Goal: Information Seeking & Learning: Check status

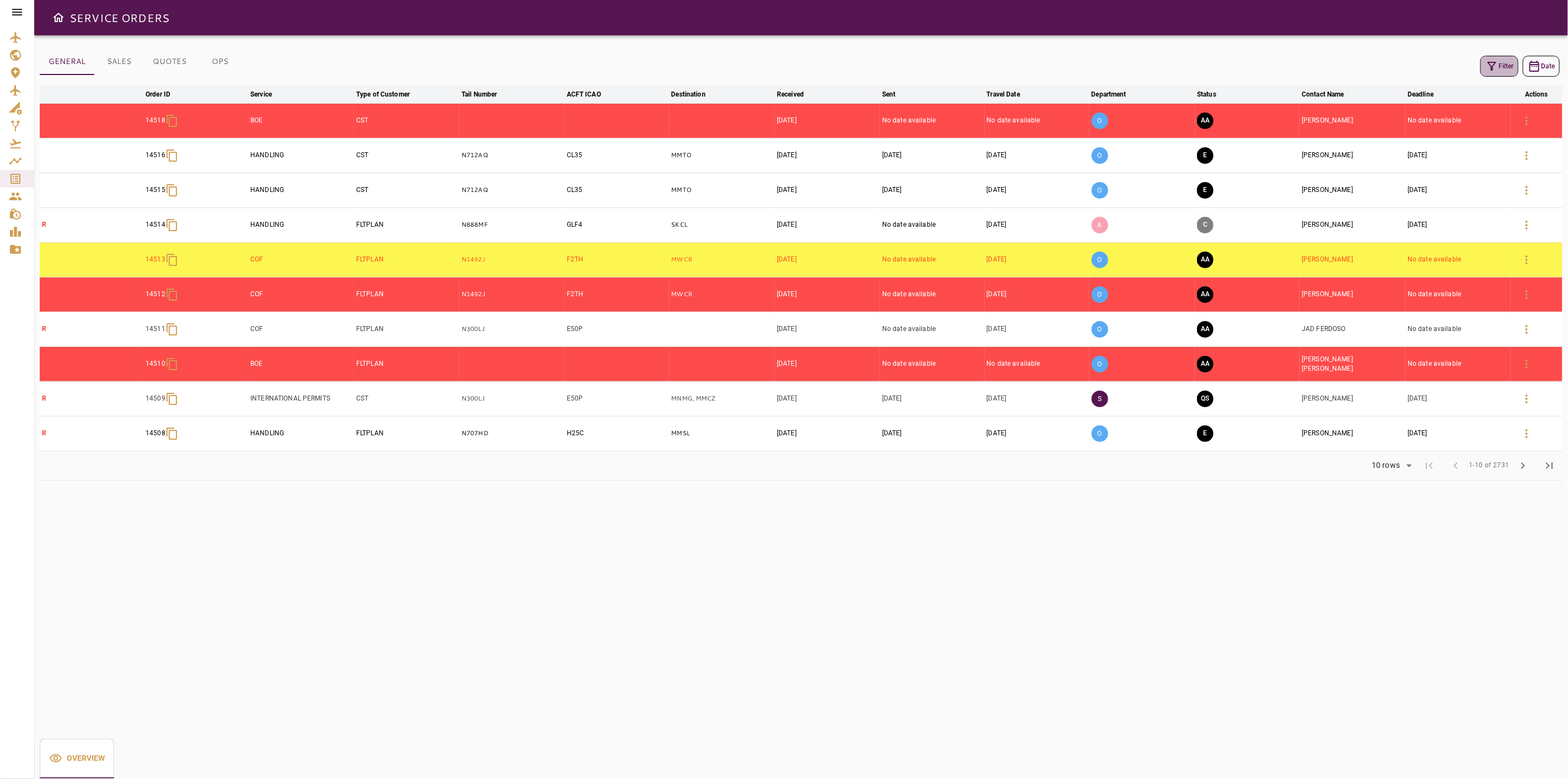
click at [1497, 63] on icon "button" at bounding box center [1492, 66] width 13 height 13
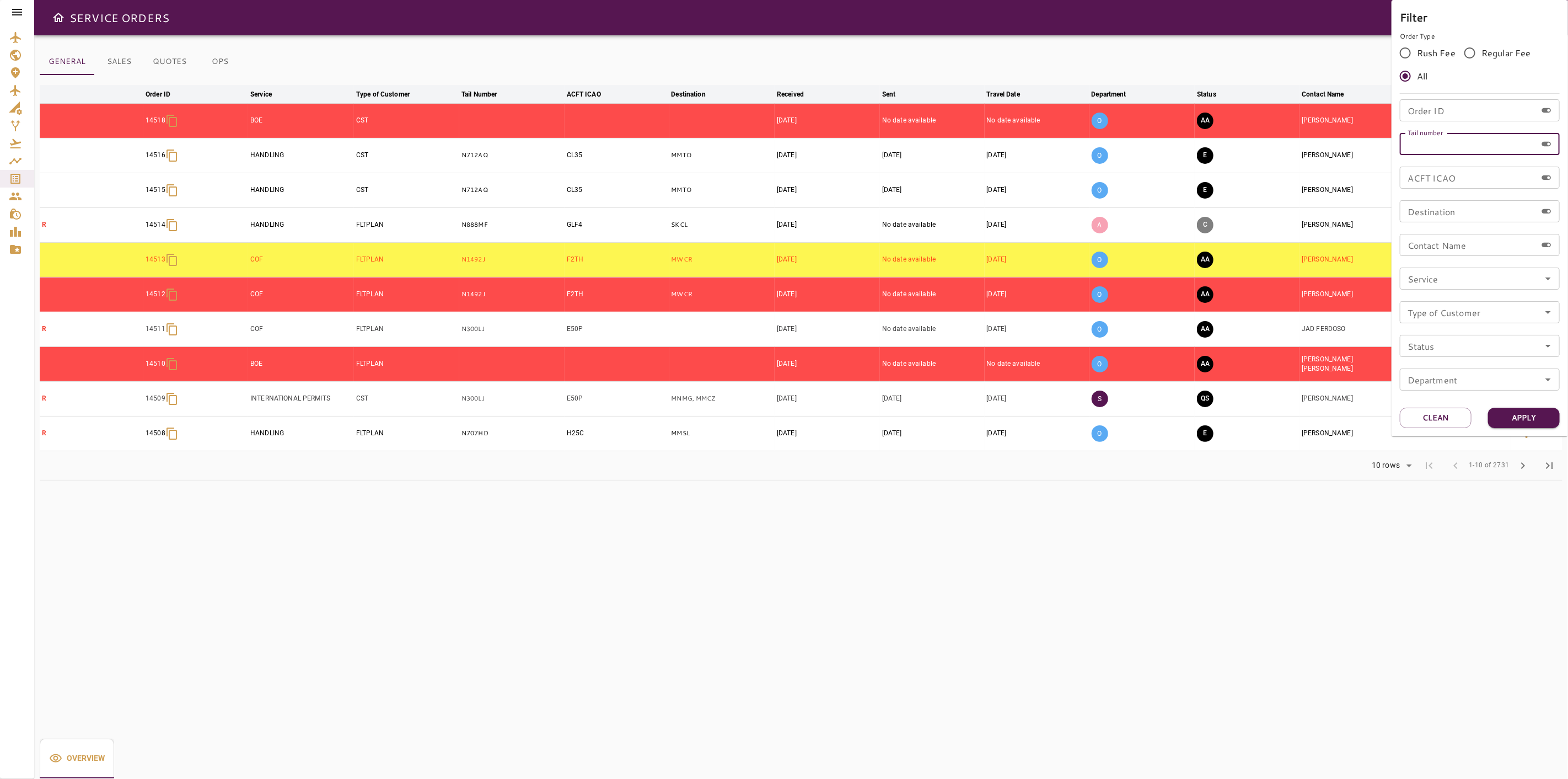
click at [1450, 145] on input "Tail number" at bounding box center [1468, 144] width 137 height 22
paste input "******"
type input "******"
click at [1533, 412] on button "Apply" at bounding box center [1524, 418] width 72 height 20
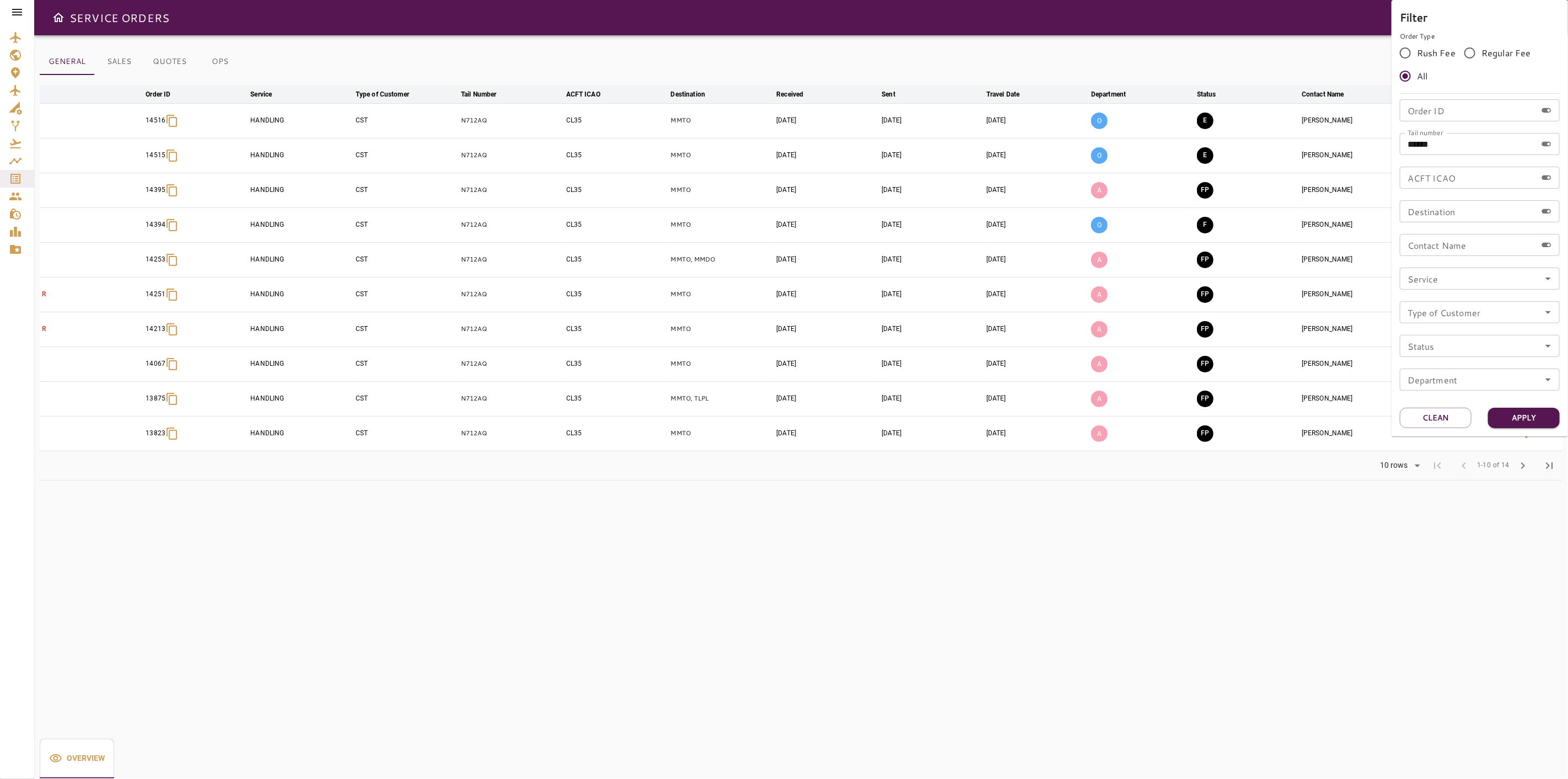
click at [1173, 475] on div at bounding box center [784, 390] width 1568 height 779
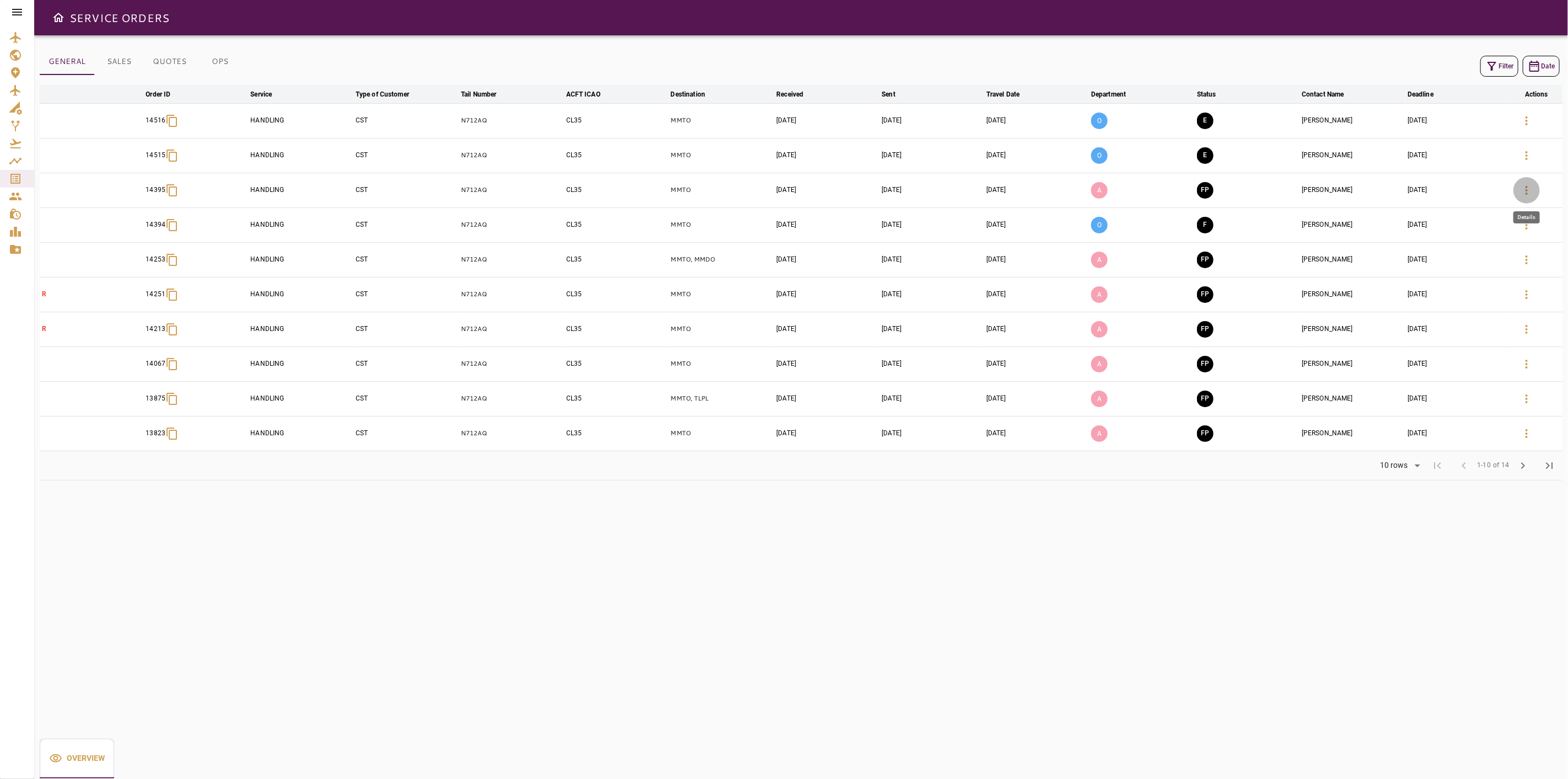
click at [1529, 183] on button "button" at bounding box center [1527, 190] width 27 height 27
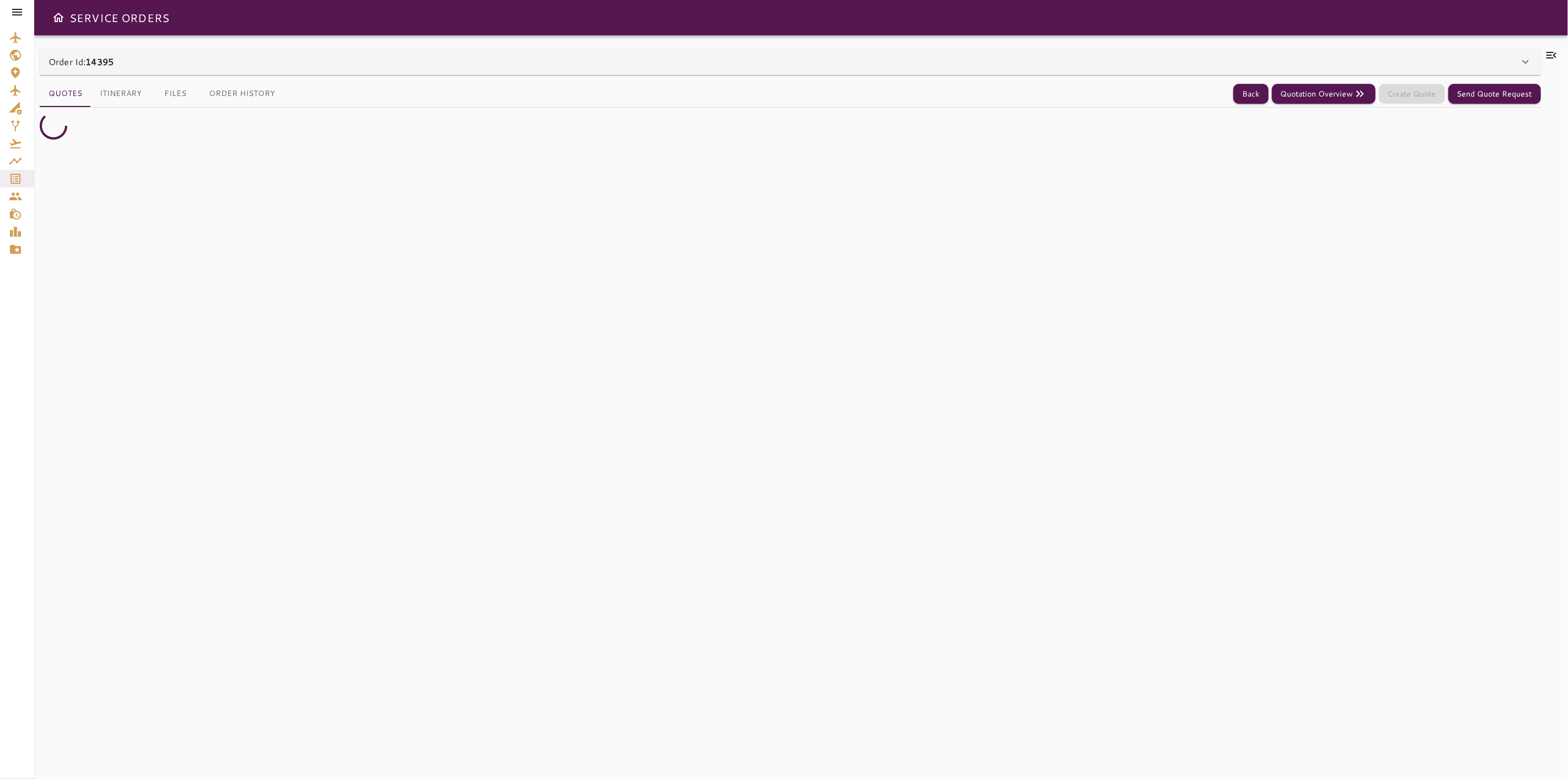
click at [1550, 55] on icon at bounding box center [1552, 55] width 13 height 13
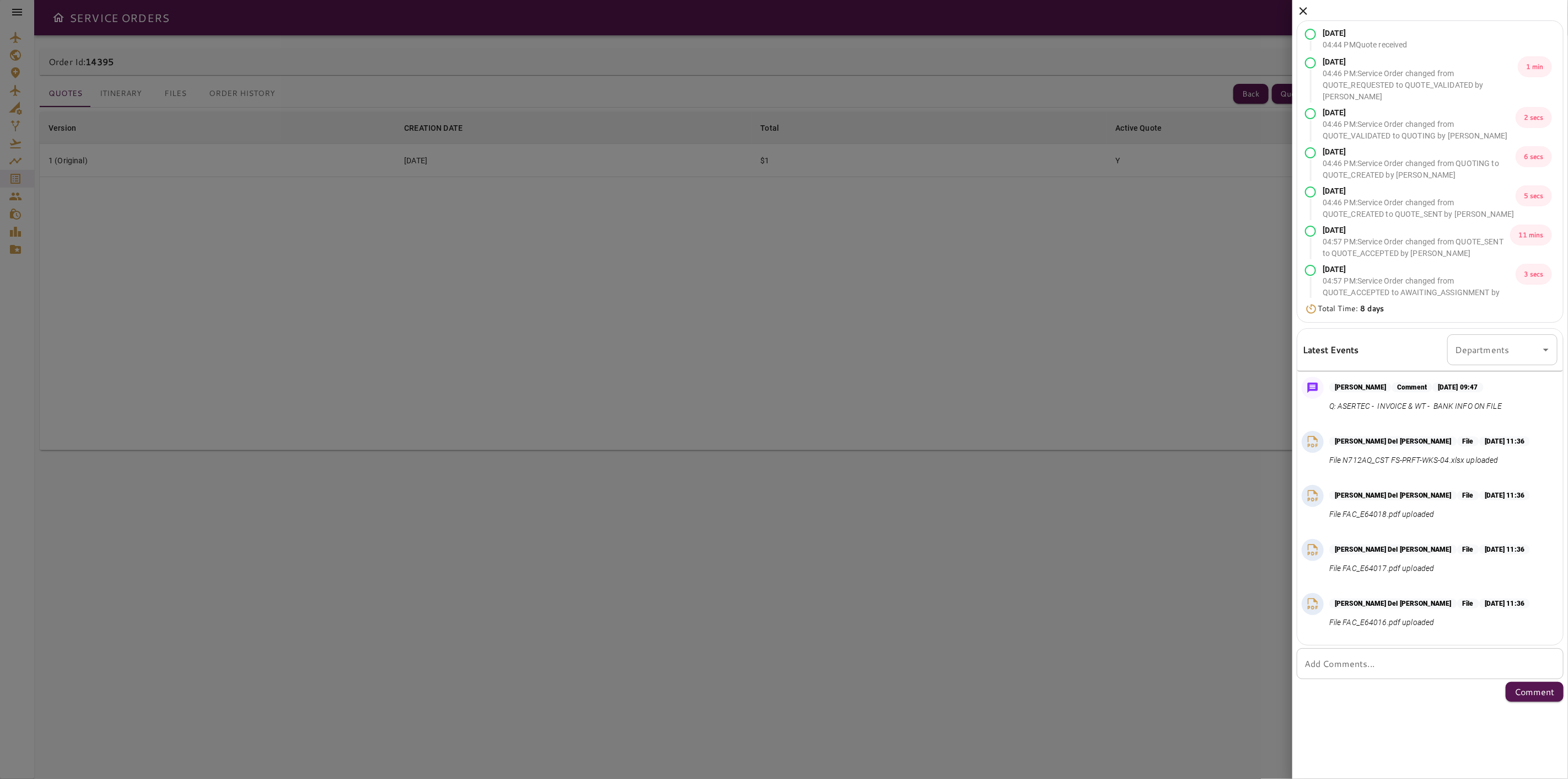
scroll to position [1043, 0]
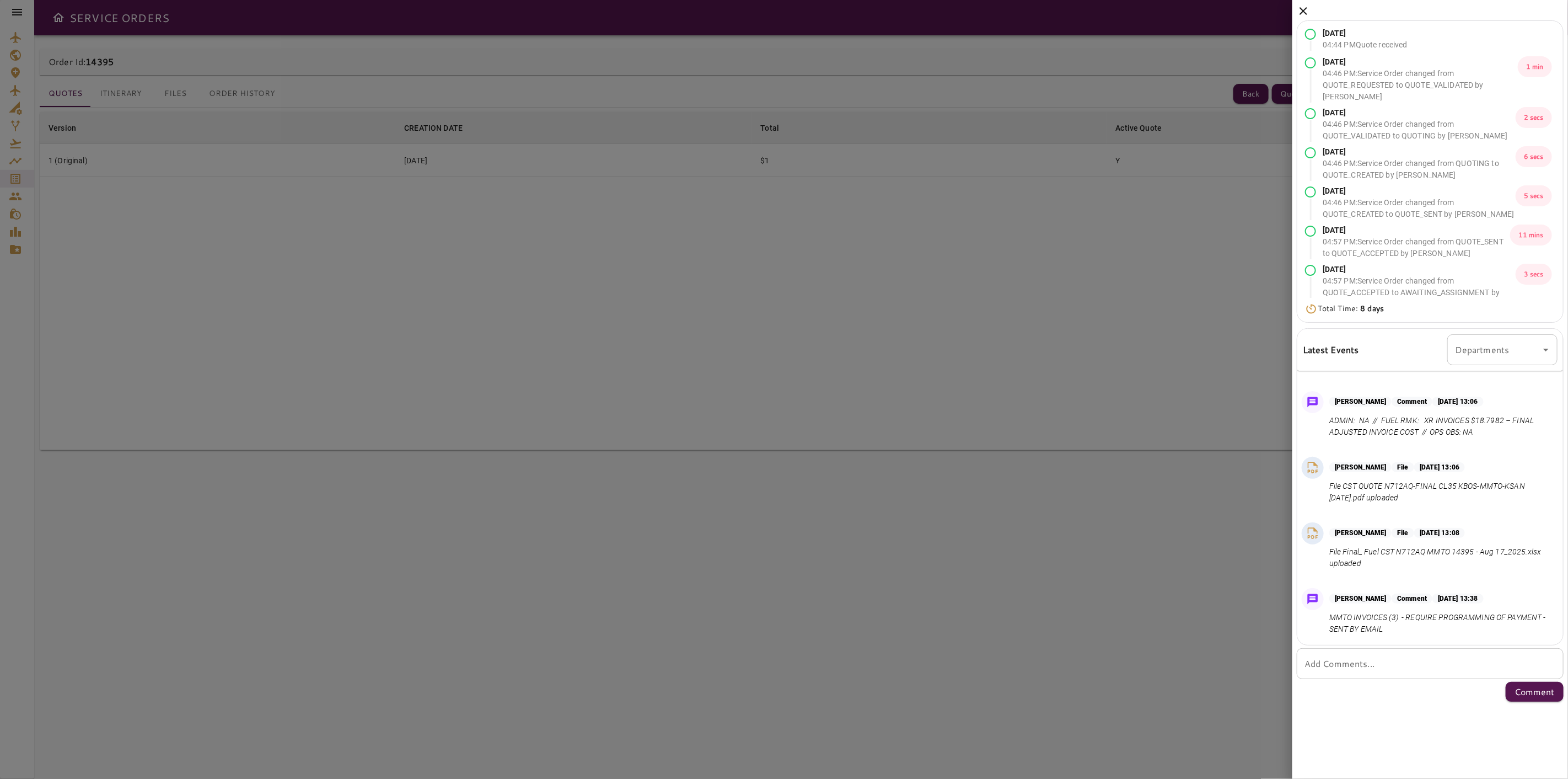
click at [1311, 9] on div "[DATE] 04:44 PM Quote received [DATE] 04:46 PM : Service Order changed from QUO…" at bounding box center [1430, 353] width 276 height 706
click at [1306, 9] on icon at bounding box center [1304, 11] width 8 height 8
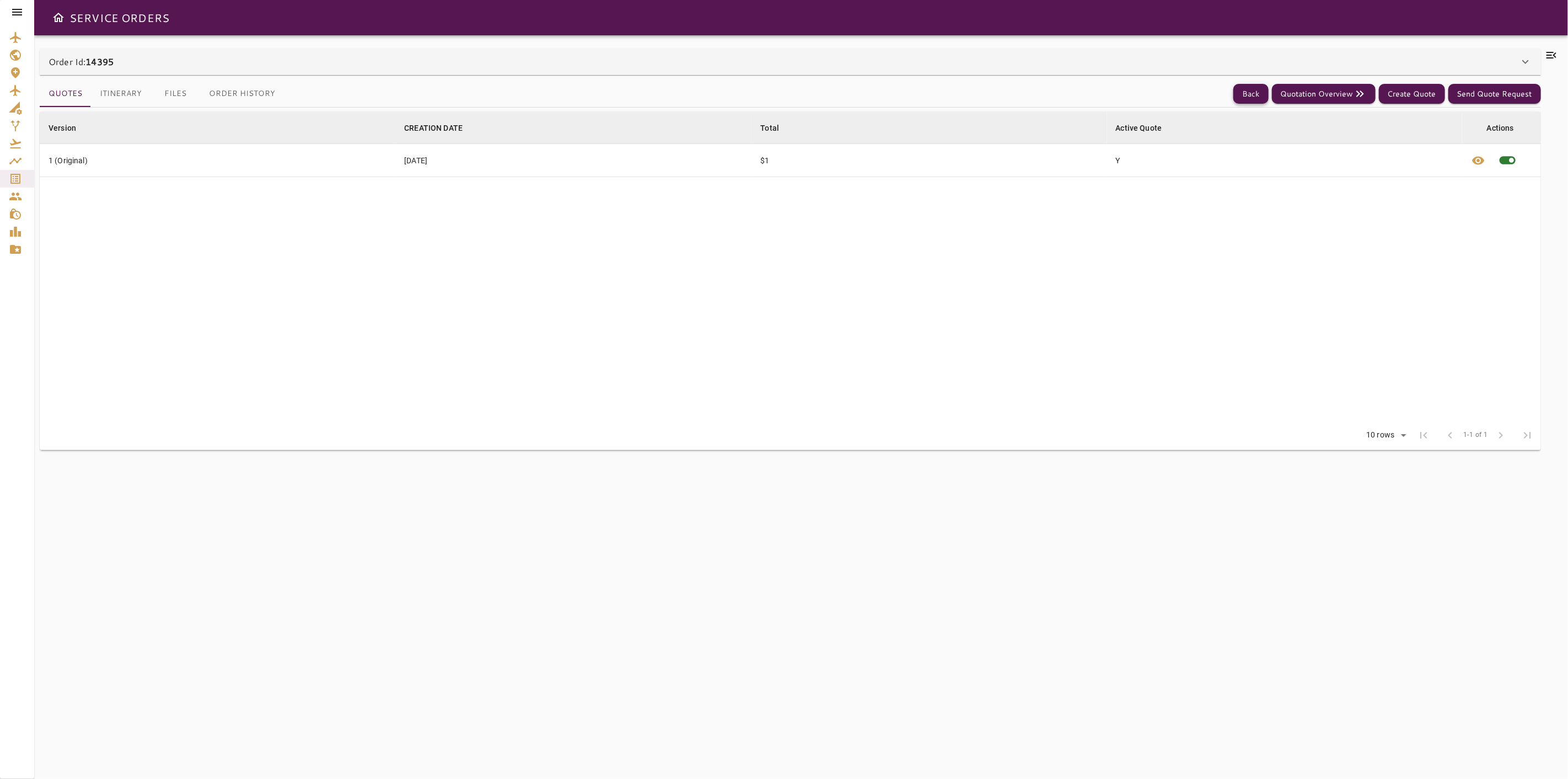
click at [1245, 86] on button "Back" at bounding box center [1251, 93] width 35 height 20
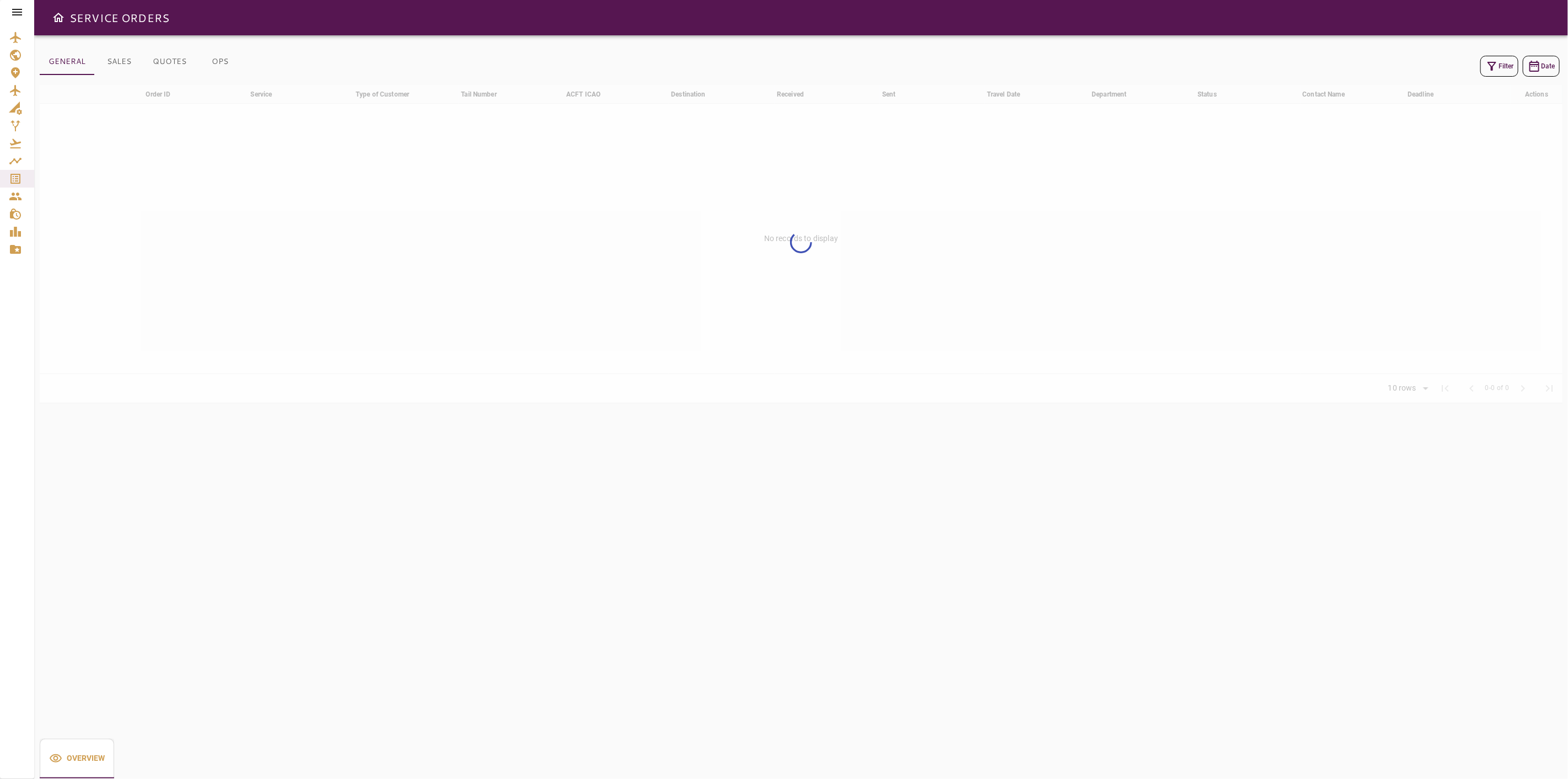
click at [1501, 72] on button "Filter" at bounding box center [1500, 66] width 38 height 21
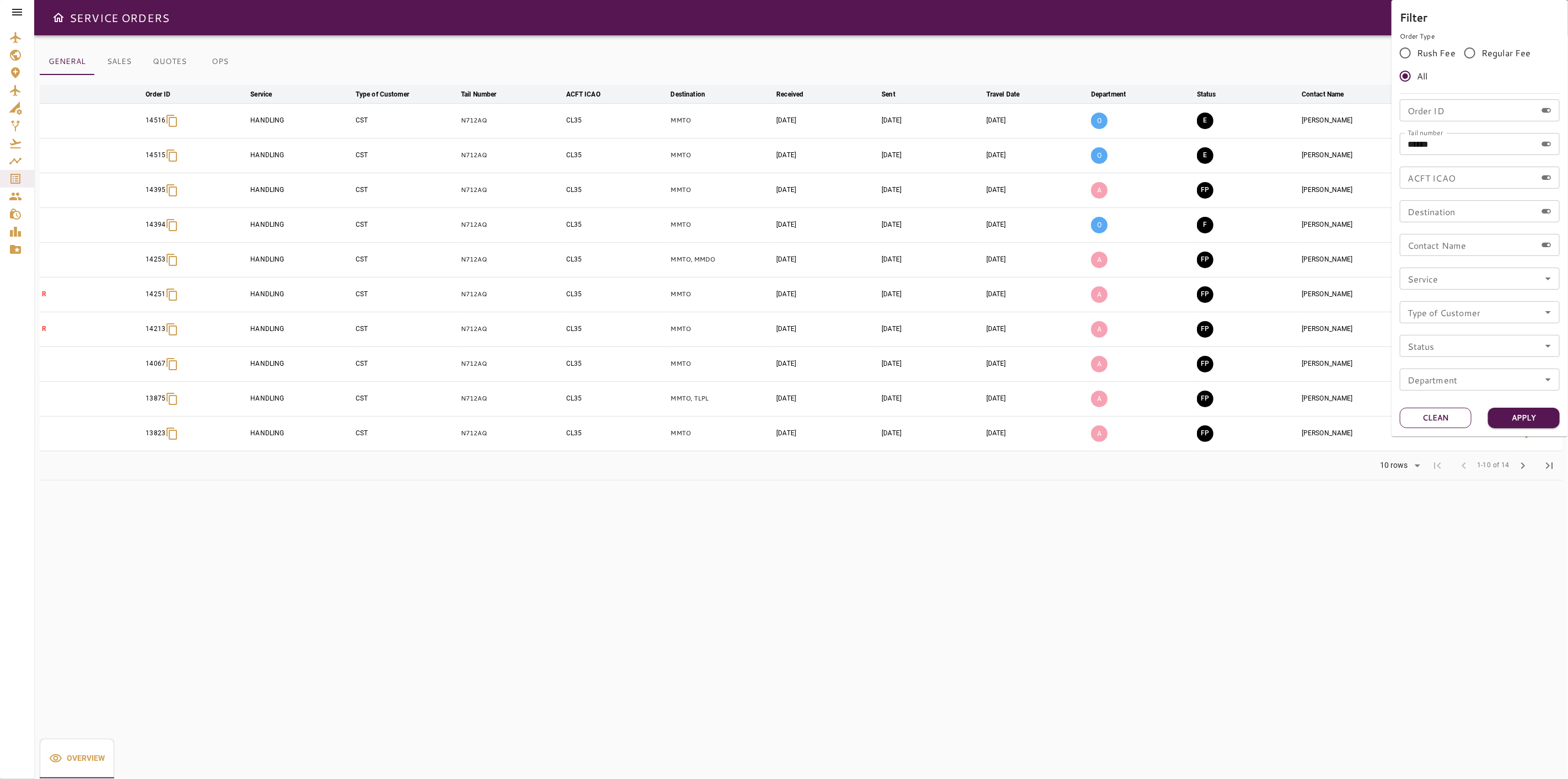
drag, startPoint x: 1460, startPoint y: 420, endPoint x: 1441, endPoint y: 299, distance: 122.5
click at [1460, 420] on button "Clean" at bounding box center [1436, 418] width 72 height 20
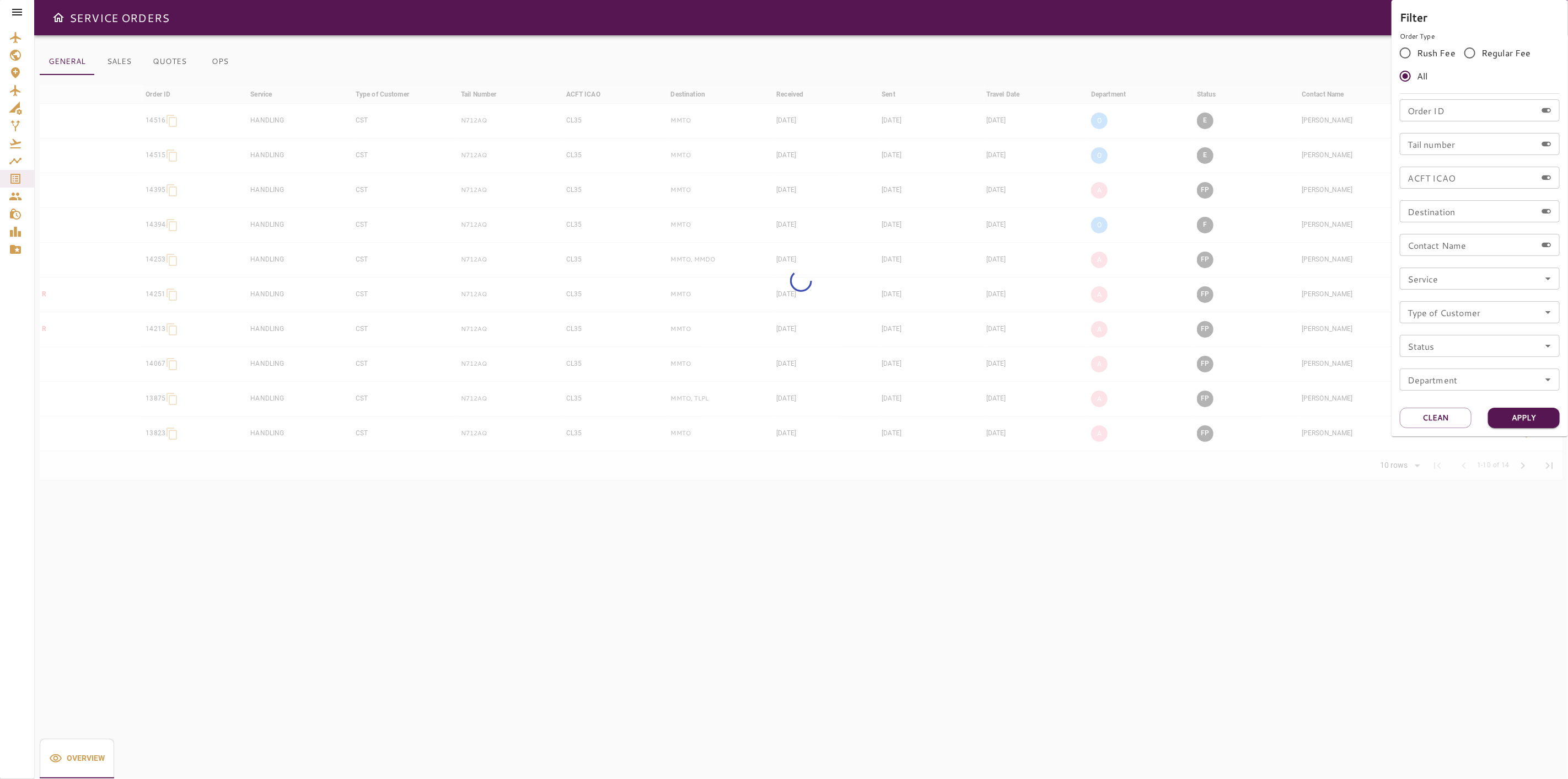
click at [1440, 114] on input "Order ID" at bounding box center [1468, 110] width 137 height 22
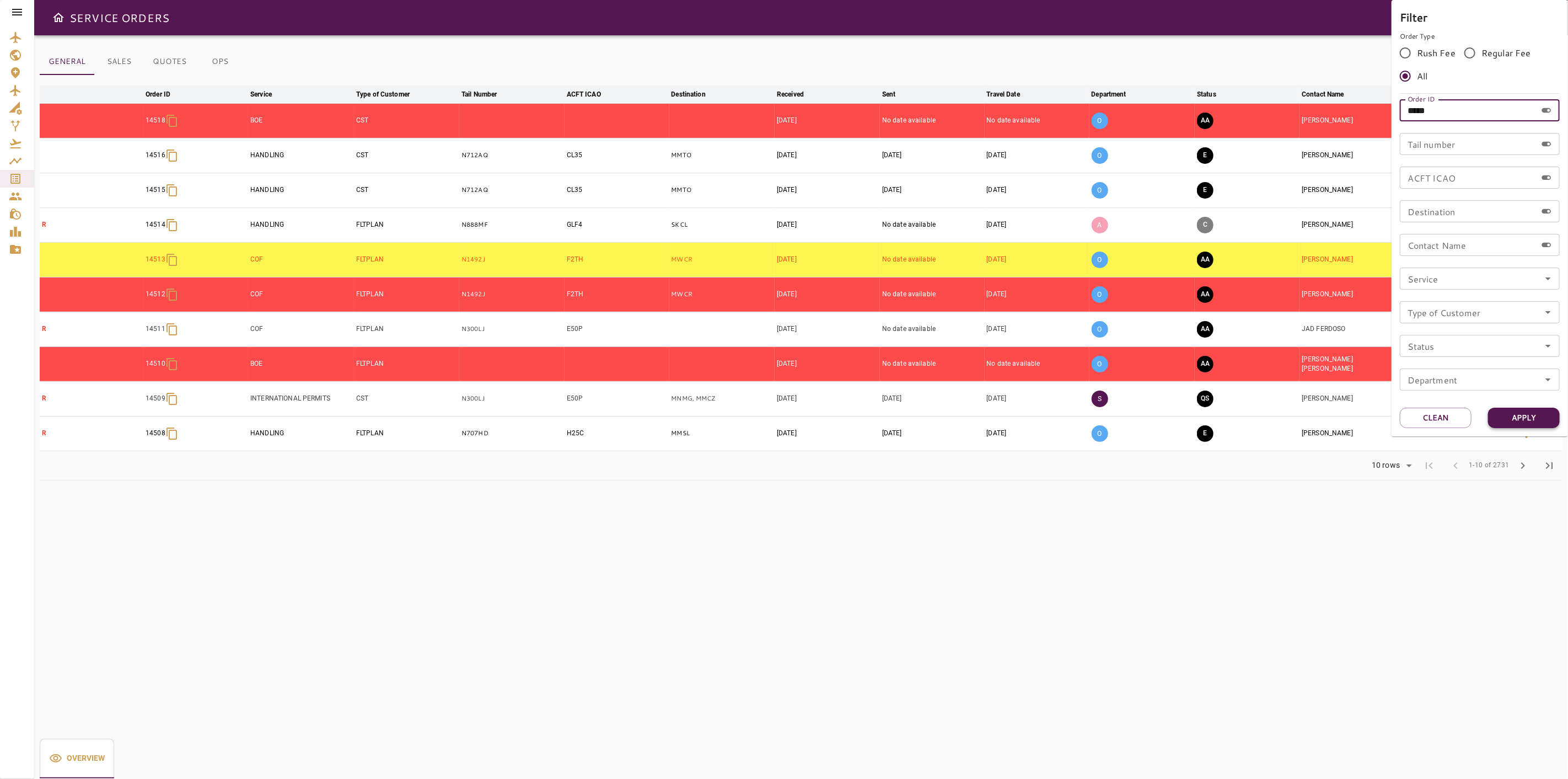
type input "*****"
click at [1506, 416] on button "Apply" at bounding box center [1524, 418] width 72 height 20
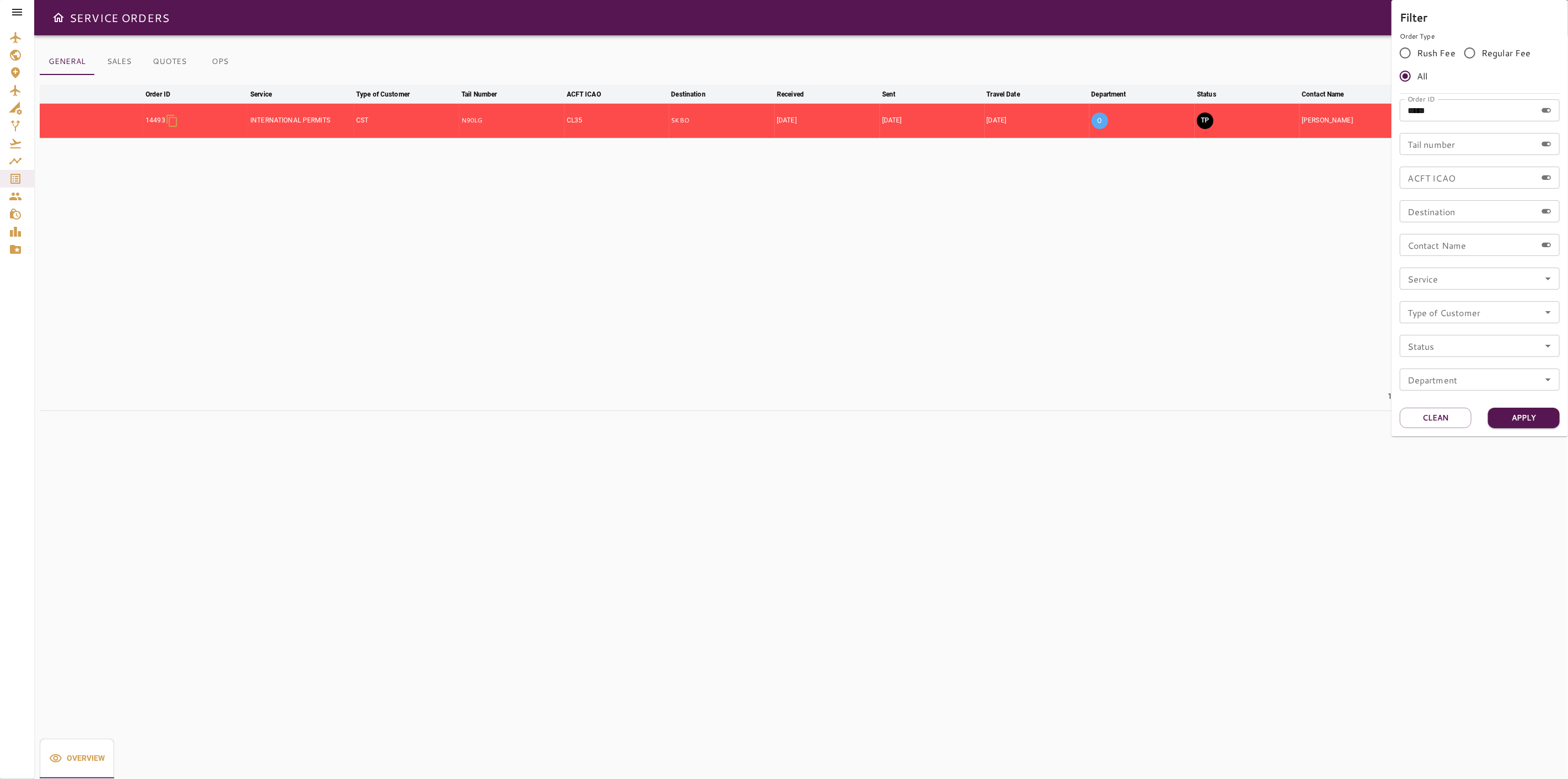
click at [884, 177] on div at bounding box center [784, 390] width 1568 height 779
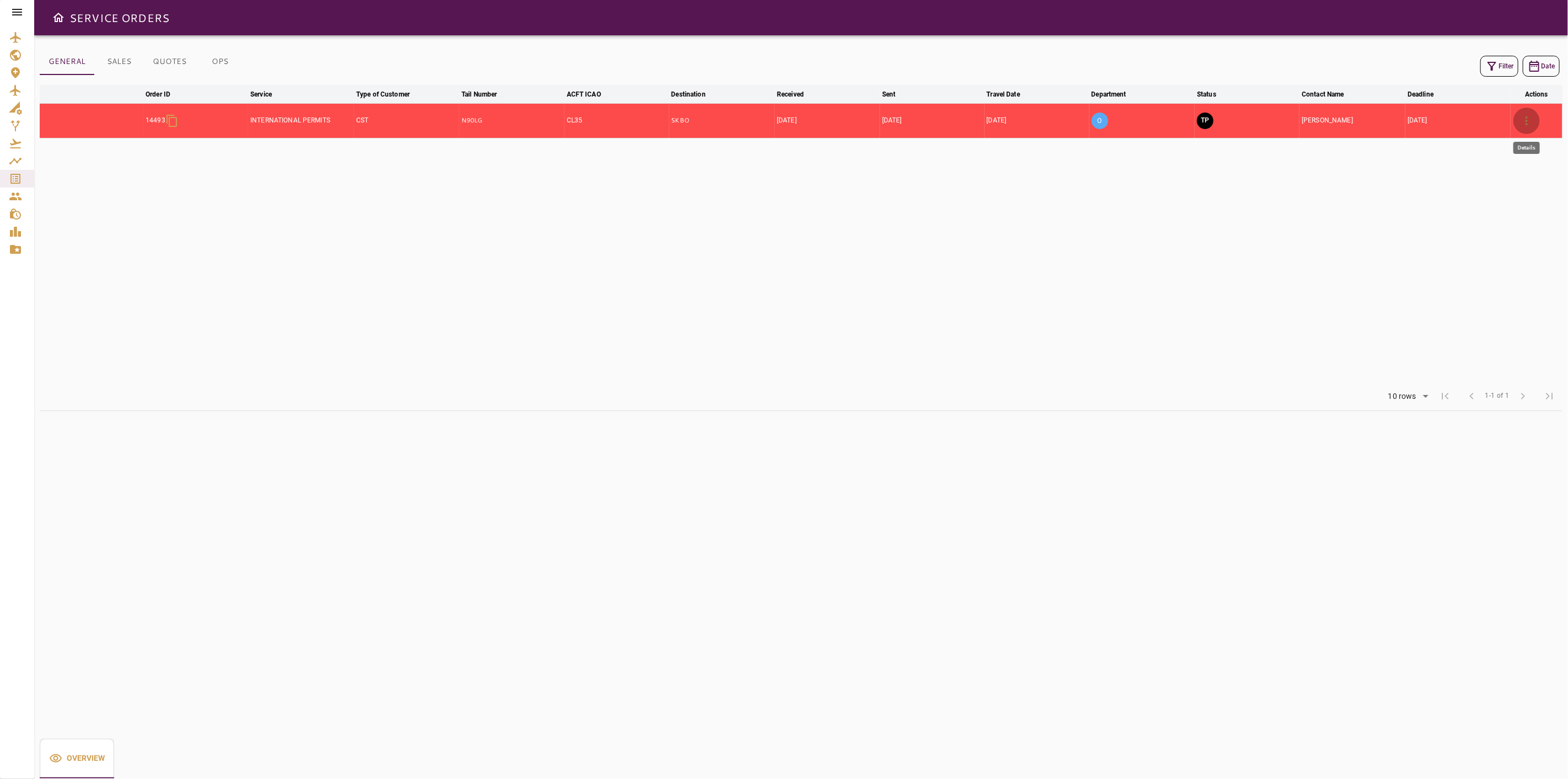
click at [1526, 129] on button "button" at bounding box center [1527, 121] width 27 height 27
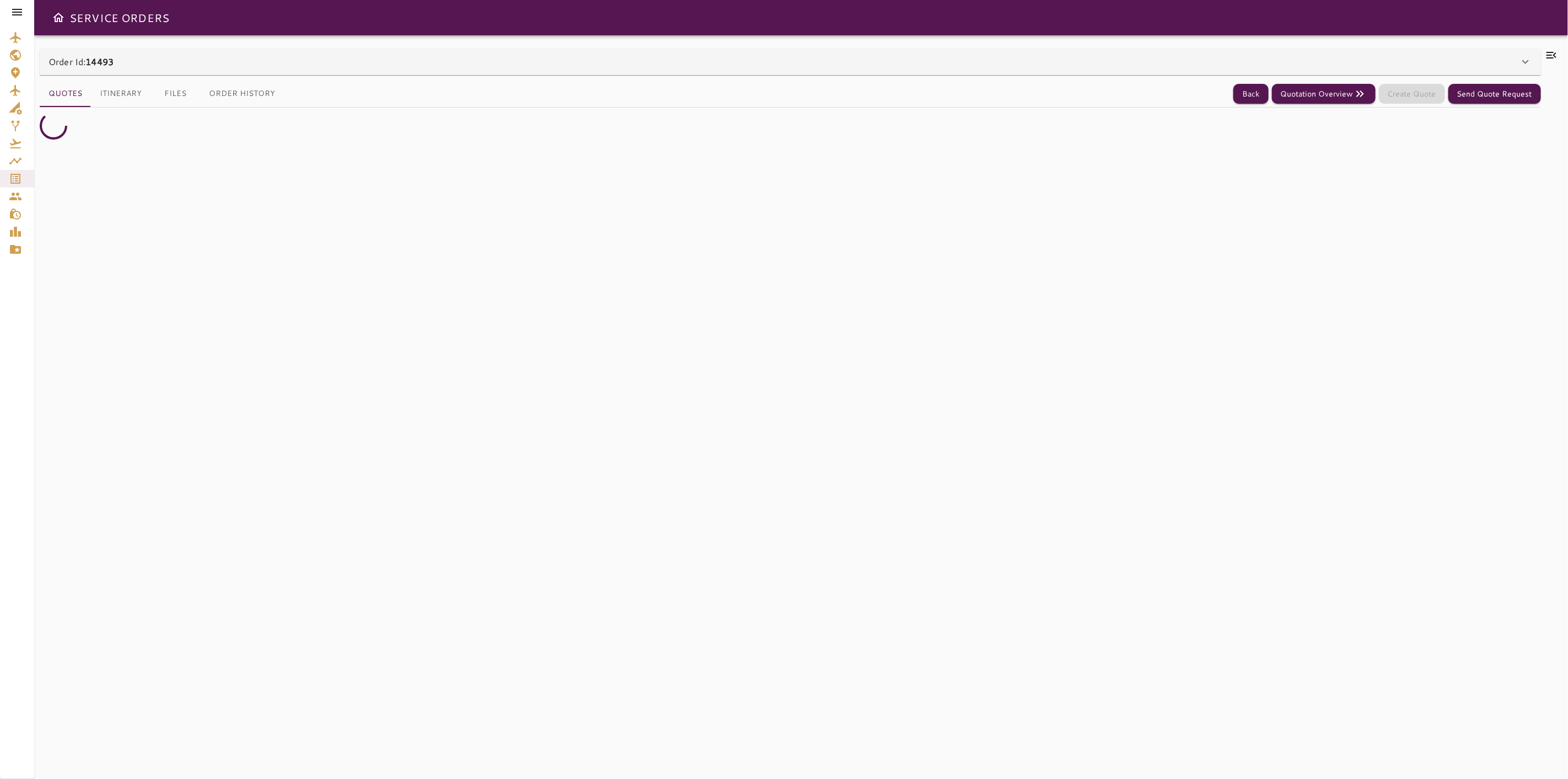
click at [1531, 67] on icon at bounding box center [1526, 62] width 13 height 13
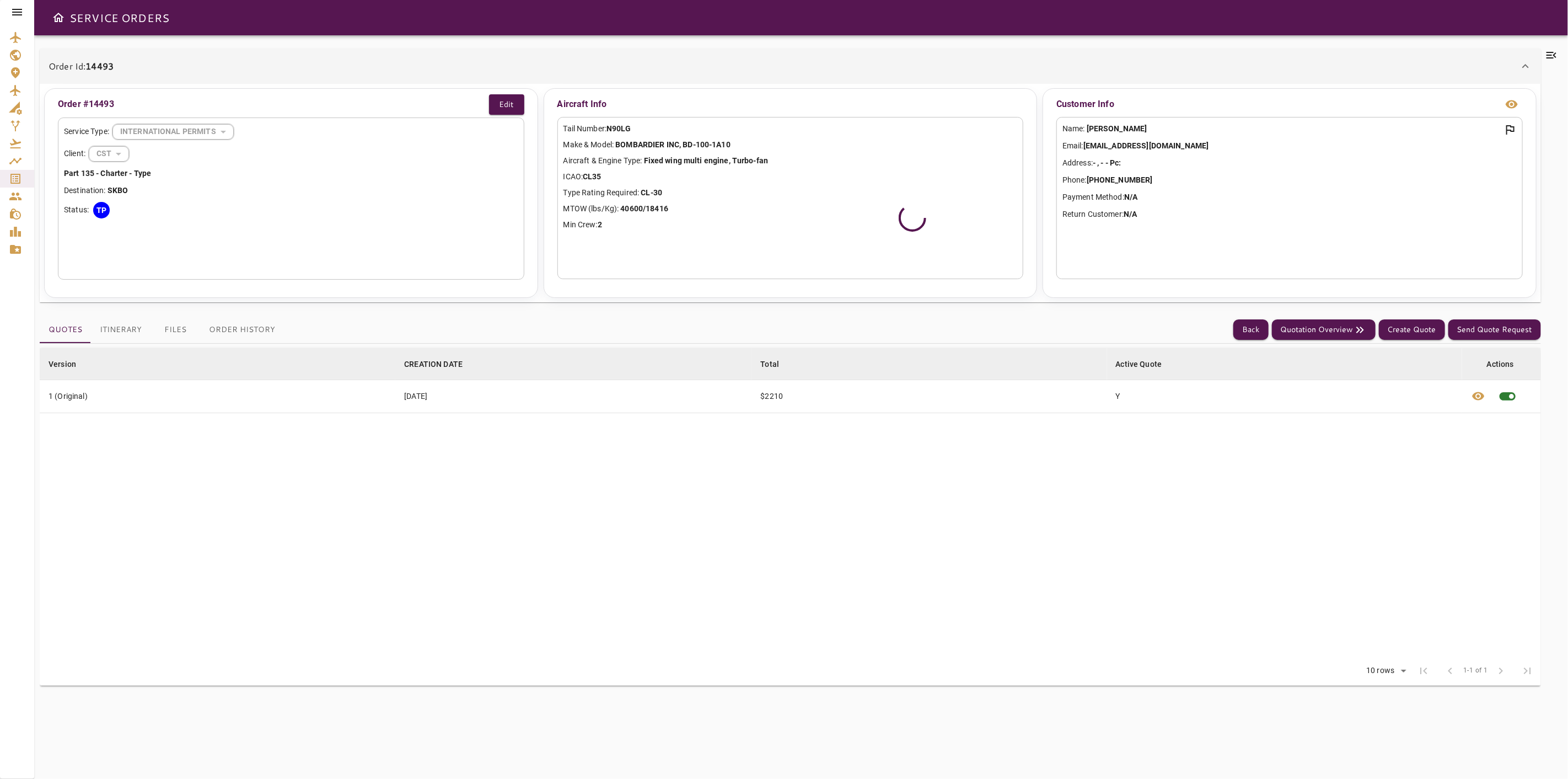
click at [1550, 57] on icon at bounding box center [1551, 55] width 10 height 7
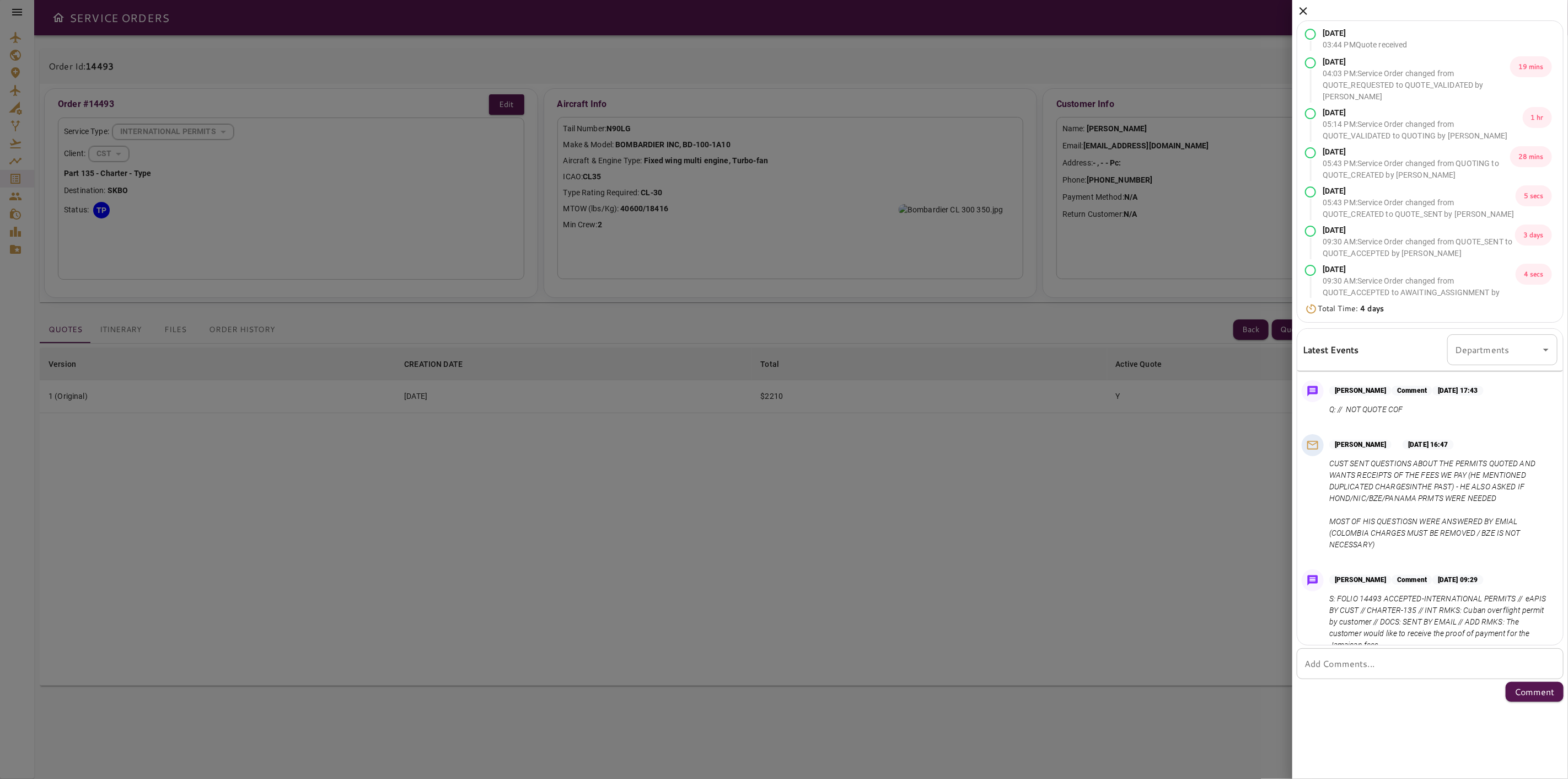
scroll to position [864, 0]
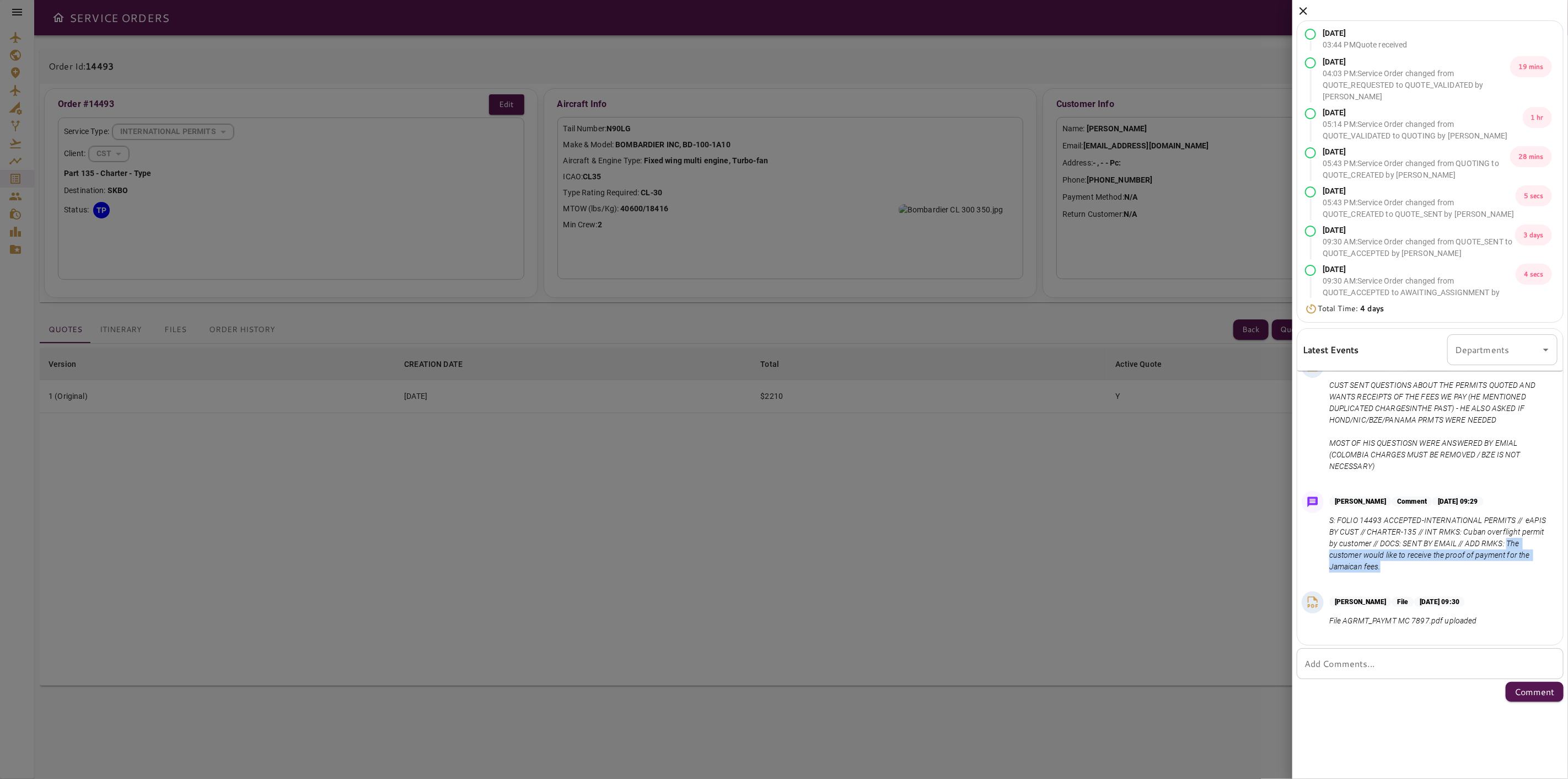
drag, startPoint x: 1410, startPoint y: 583, endPoint x: 1327, endPoint y: 571, distance: 83.9
click at [1327, 571] on div "[PERSON_NAME] Comment [DATE] 09:29 S: FOLIO 14493 ACCEPTED-INTERNATIONAL PERMIT…" at bounding box center [1430, 534] width 265 height 96
click at [1368, 594] on div "[PERSON_NAME] File [DATE] 09:30 File AGRMT_PAYMT MC 7897.pdf uploaded" at bounding box center [1428, 609] width 270 height 54
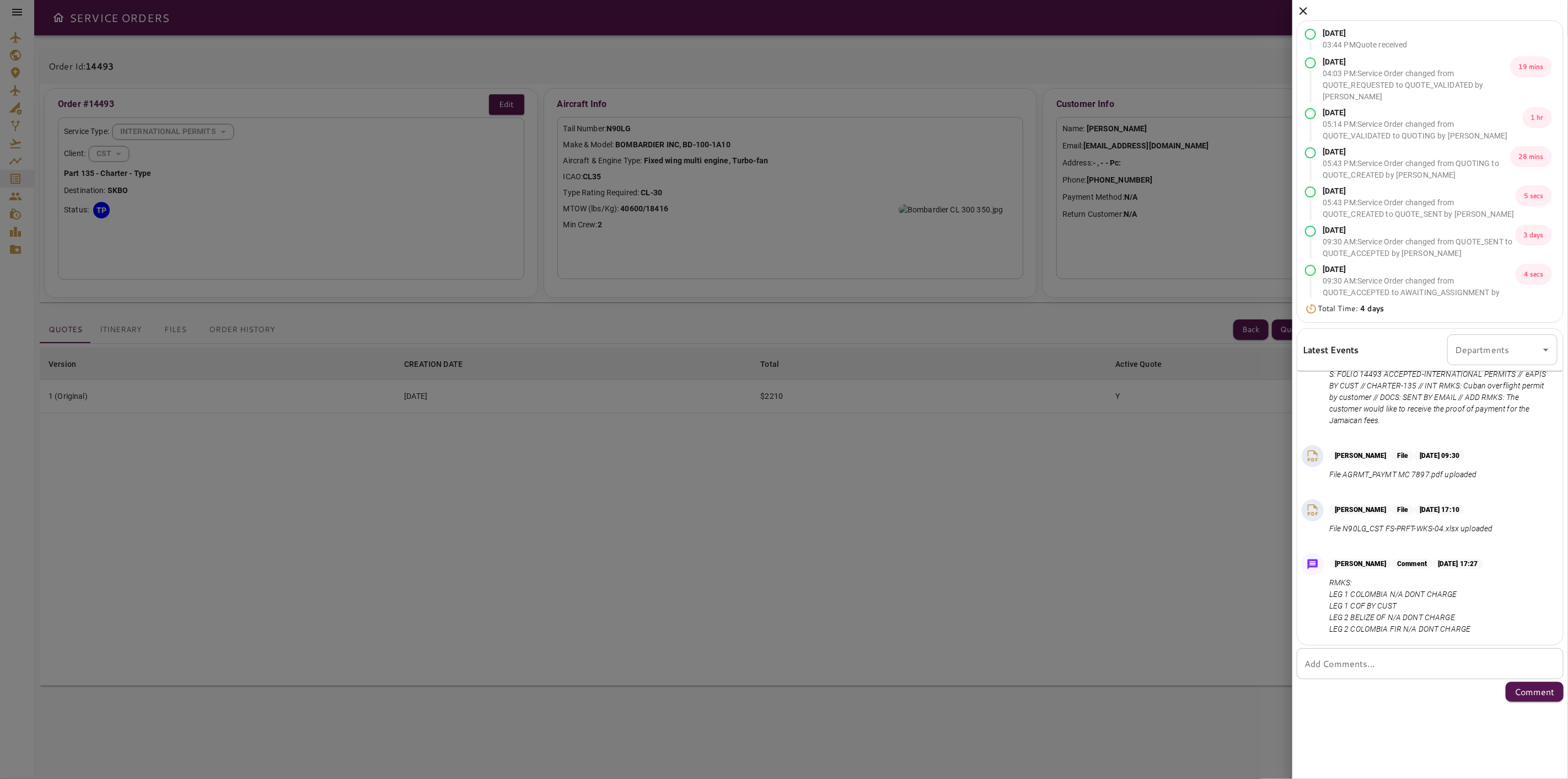
scroll to position [1020, 0]
click at [814, 487] on div at bounding box center [784, 390] width 1568 height 779
click at [824, 576] on div at bounding box center [784, 390] width 1568 height 779
click at [614, 390] on div at bounding box center [784, 390] width 1568 height 779
click at [1299, 14] on icon at bounding box center [1303, 11] width 13 height 13
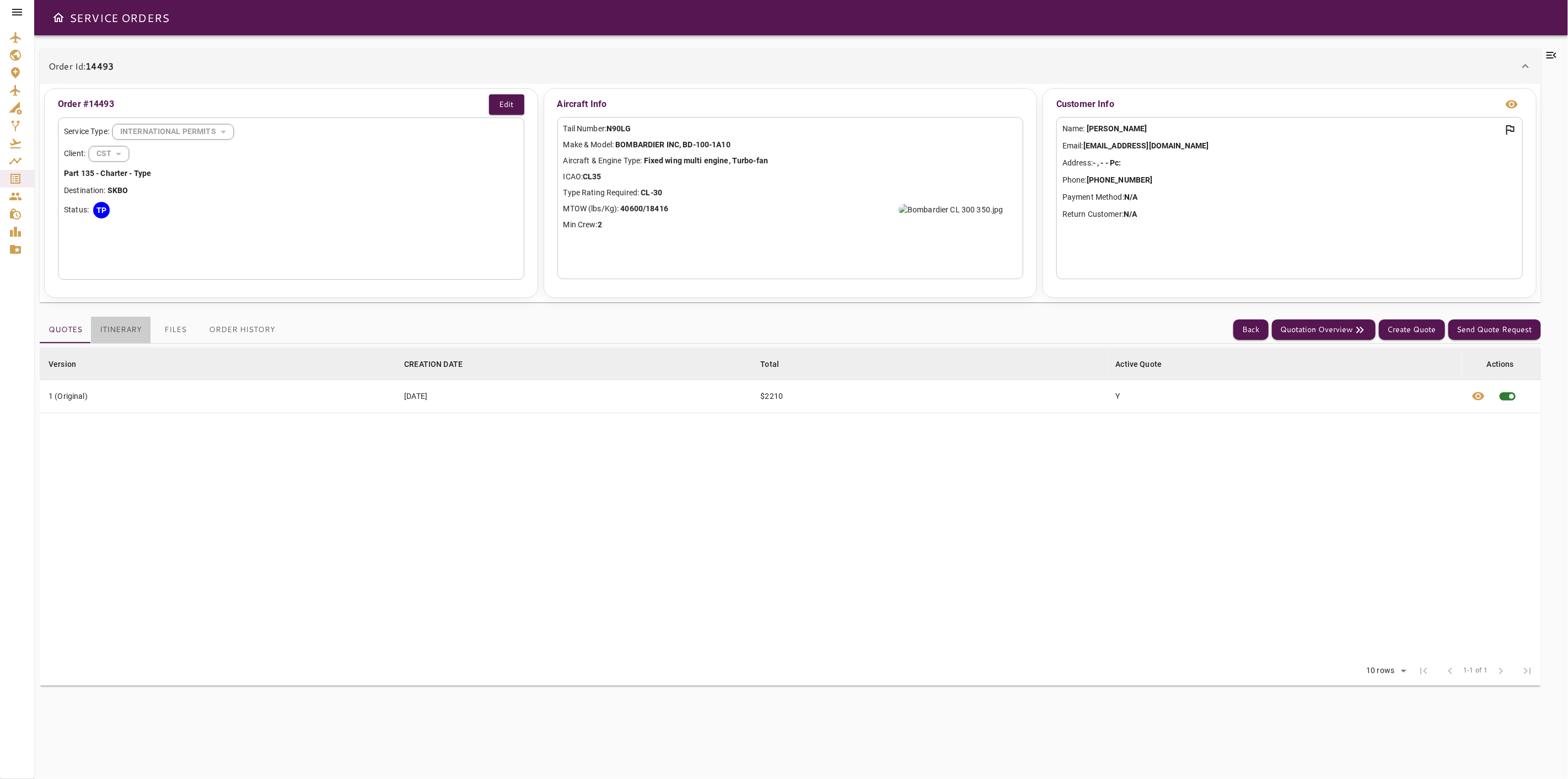
click at [134, 328] on button "Itinerary" at bounding box center [120, 329] width 59 height 27
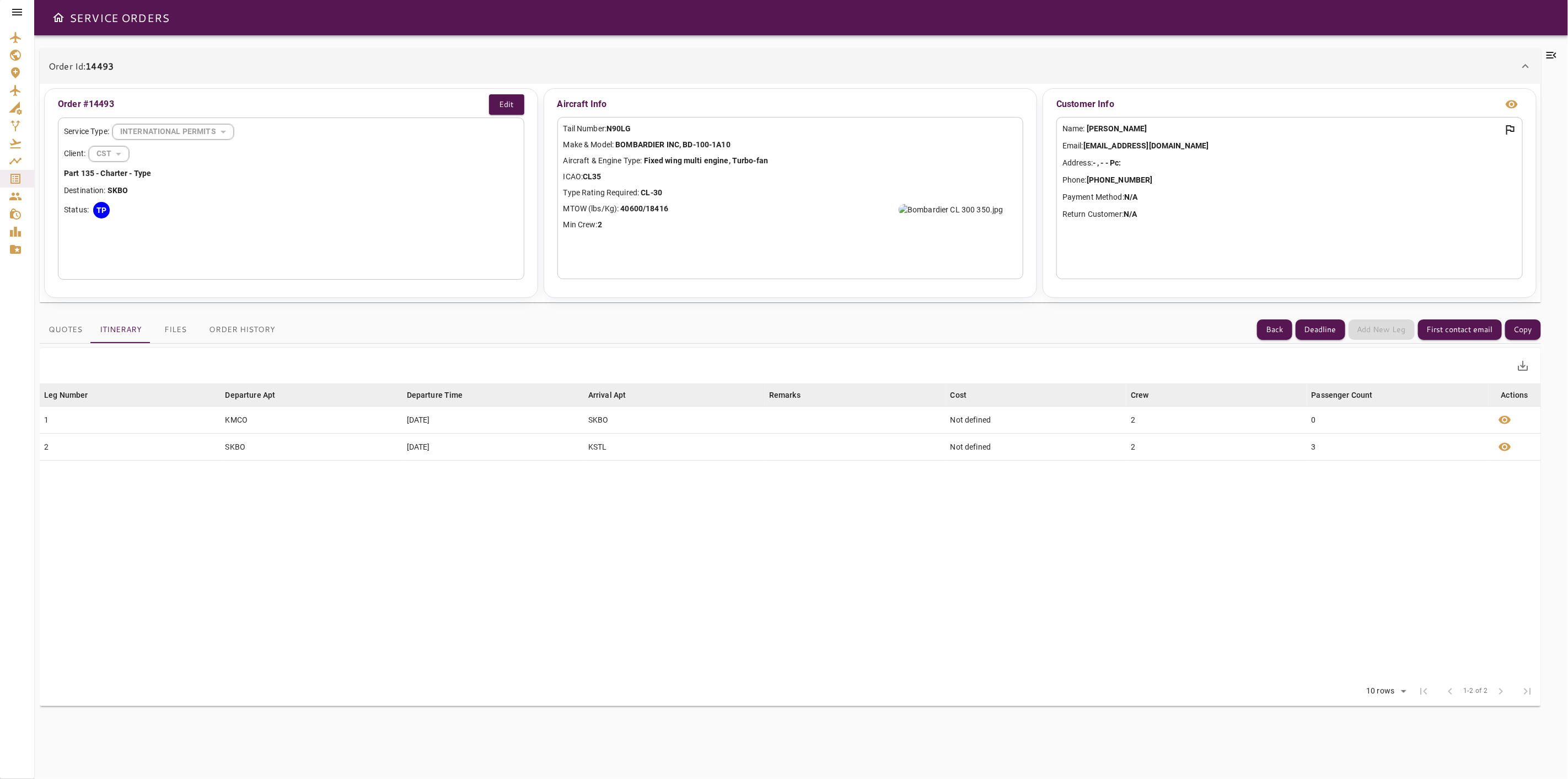
click at [171, 328] on button "Files" at bounding box center [175, 329] width 50 height 27
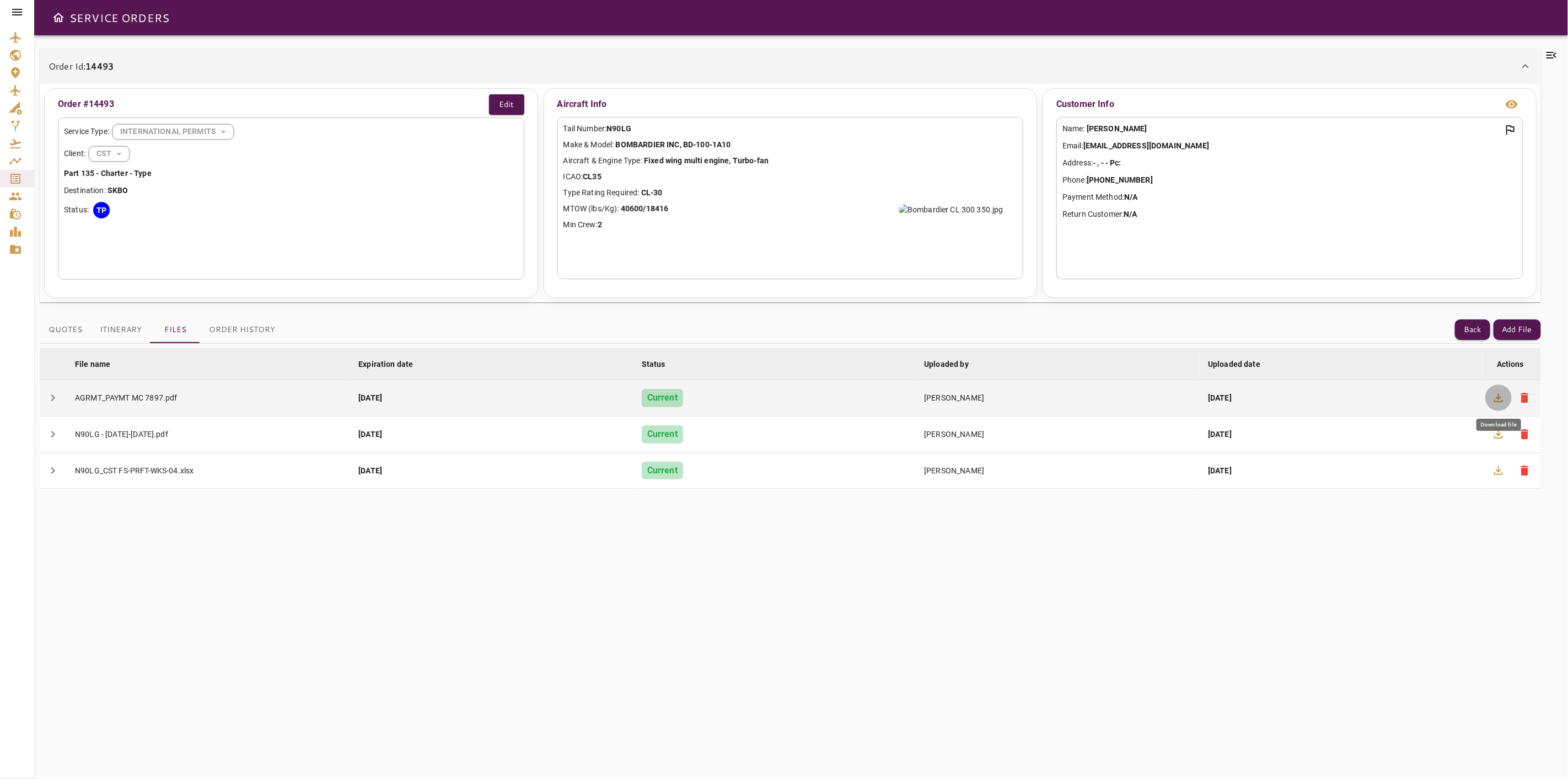
click at [1496, 395] on icon "button" at bounding box center [1499, 397] width 13 height 13
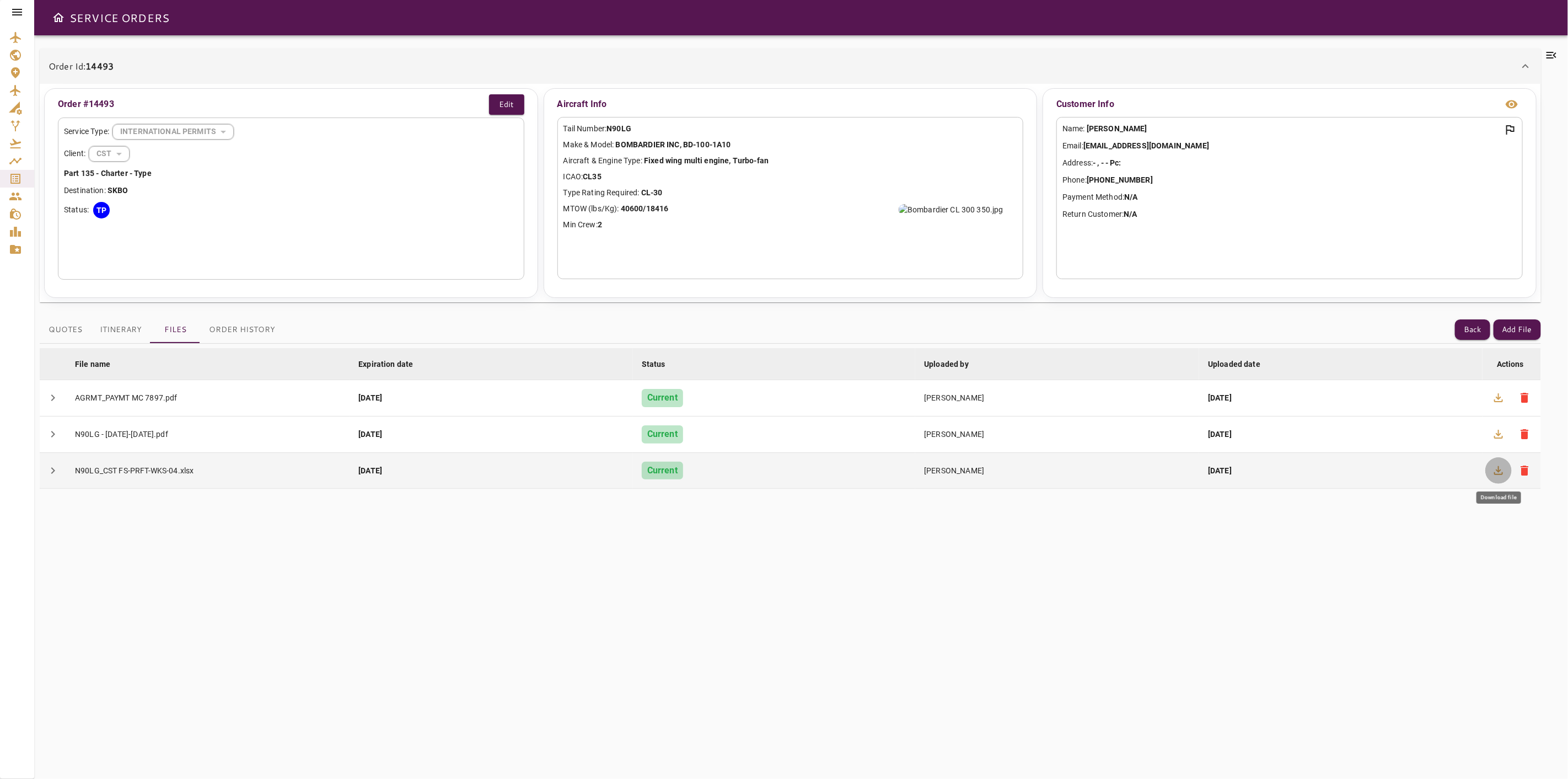
click at [1503, 471] on icon "button" at bounding box center [1499, 470] width 13 height 13
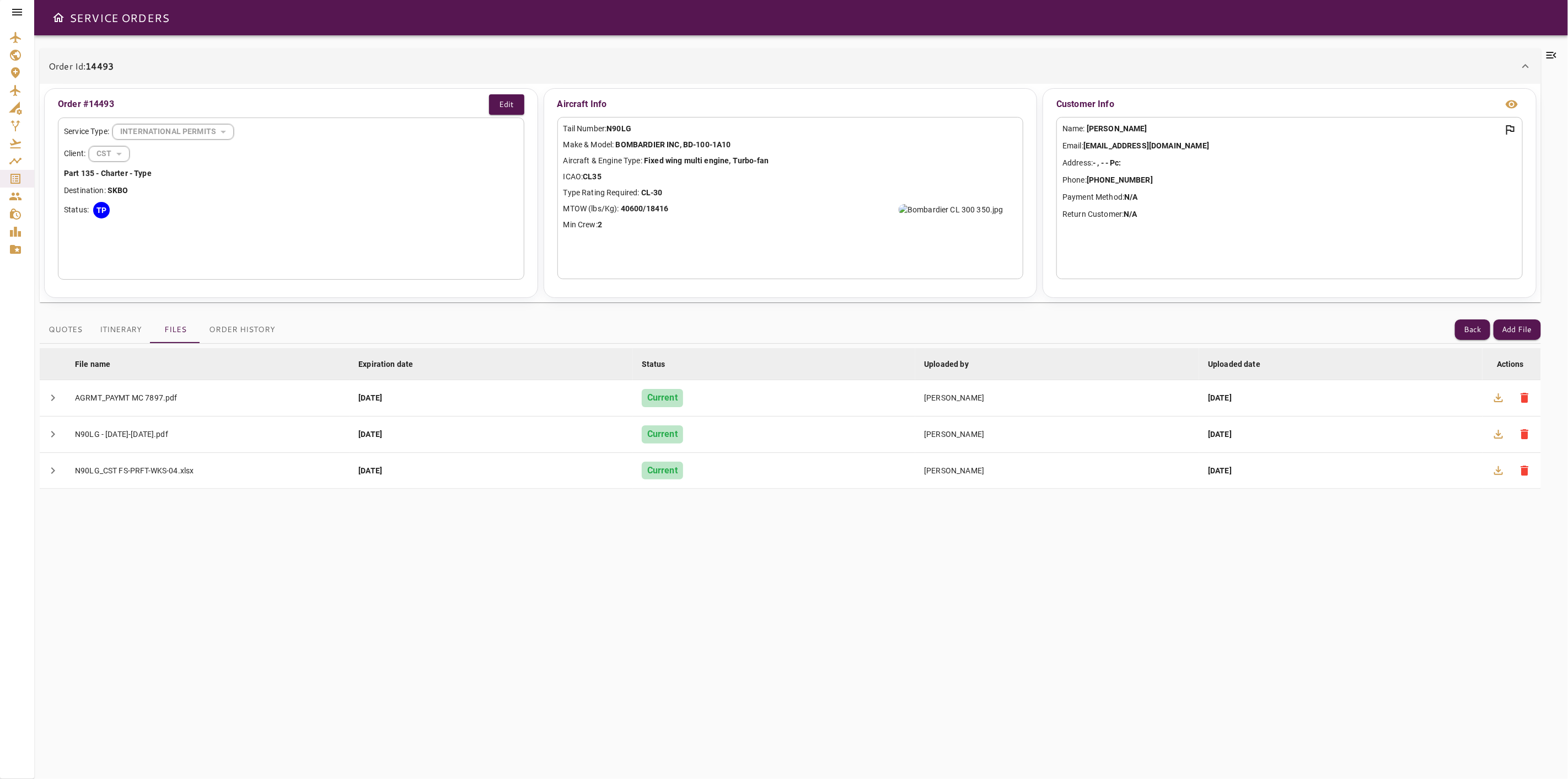
click at [1547, 52] on icon at bounding box center [1552, 55] width 13 height 13
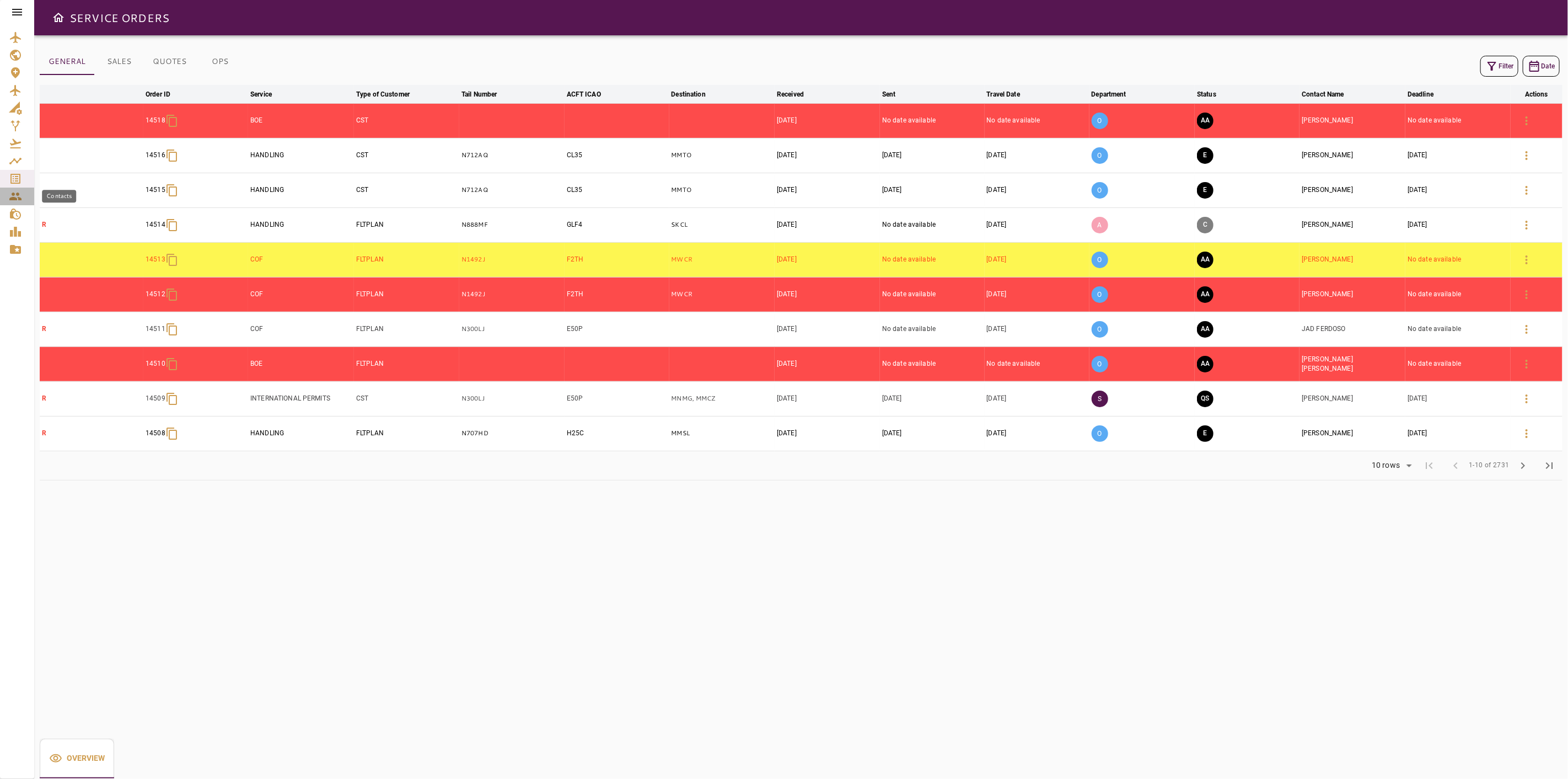
click at [10, 187] on link "Contacts" at bounding box center [17, 196] width 34 height 18
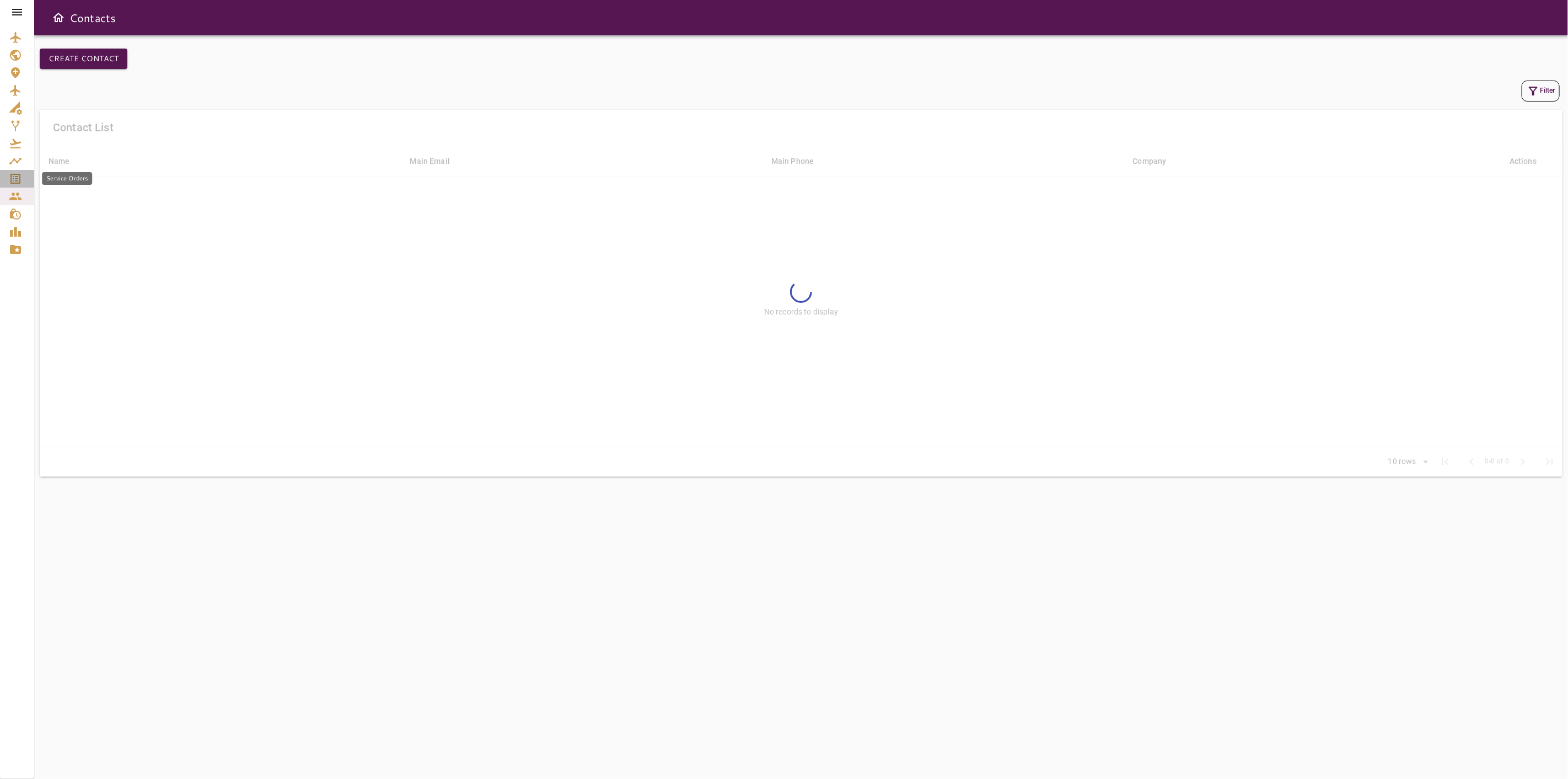
click at [14, 173] on icon "Service Orders" at bounding box center [16, 179] width 13 height 13
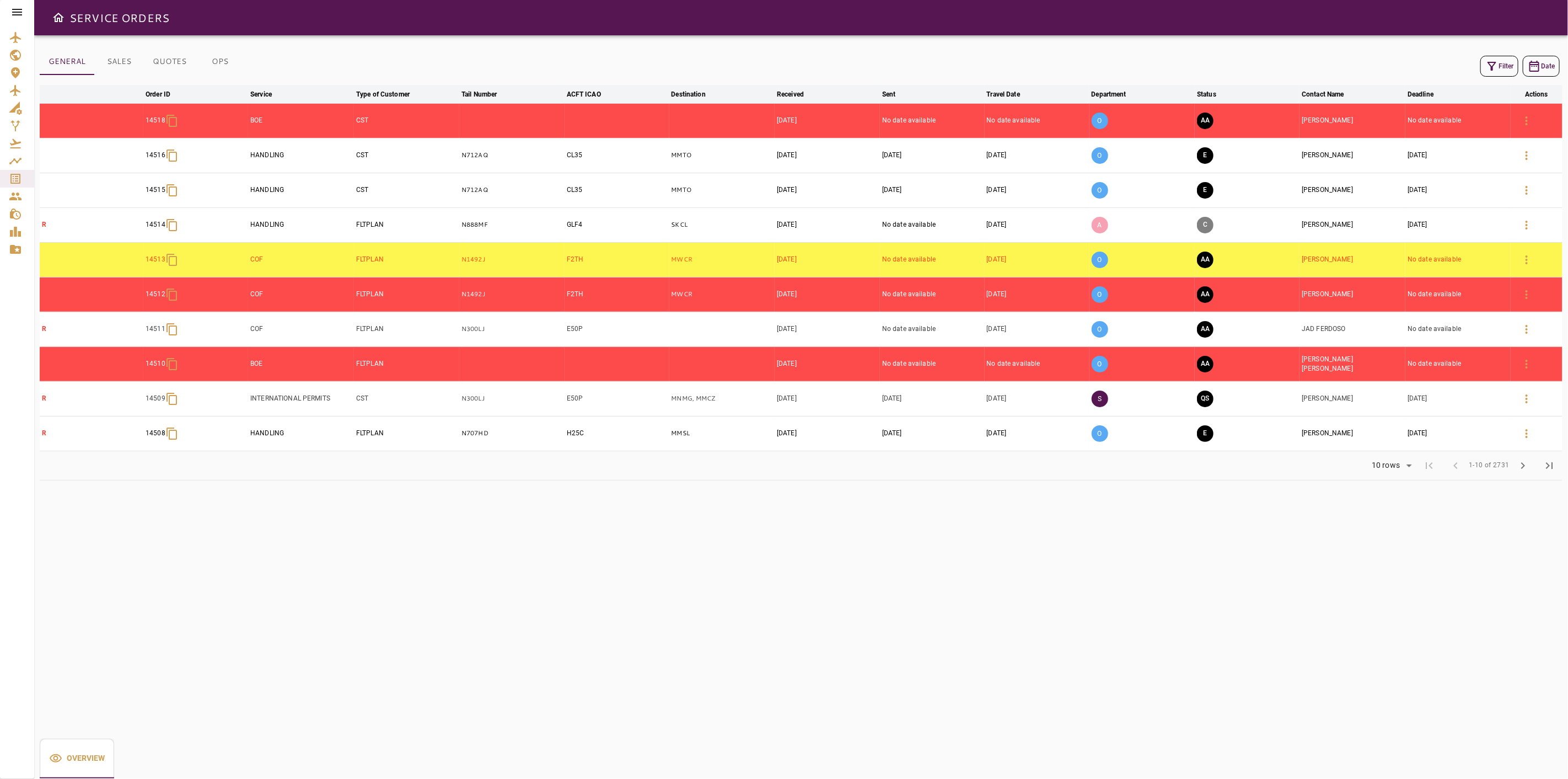
click at [929, 677] on div "GENERAL SALES QUOTES OPS Filter Date arrow_downward Order ID arrow_downward Ser…" at bounding box center [801, 407] width 1534 height 744
click at [1497, 68] on icon "button" at bounding box center [1492, 66] width 13 height 13
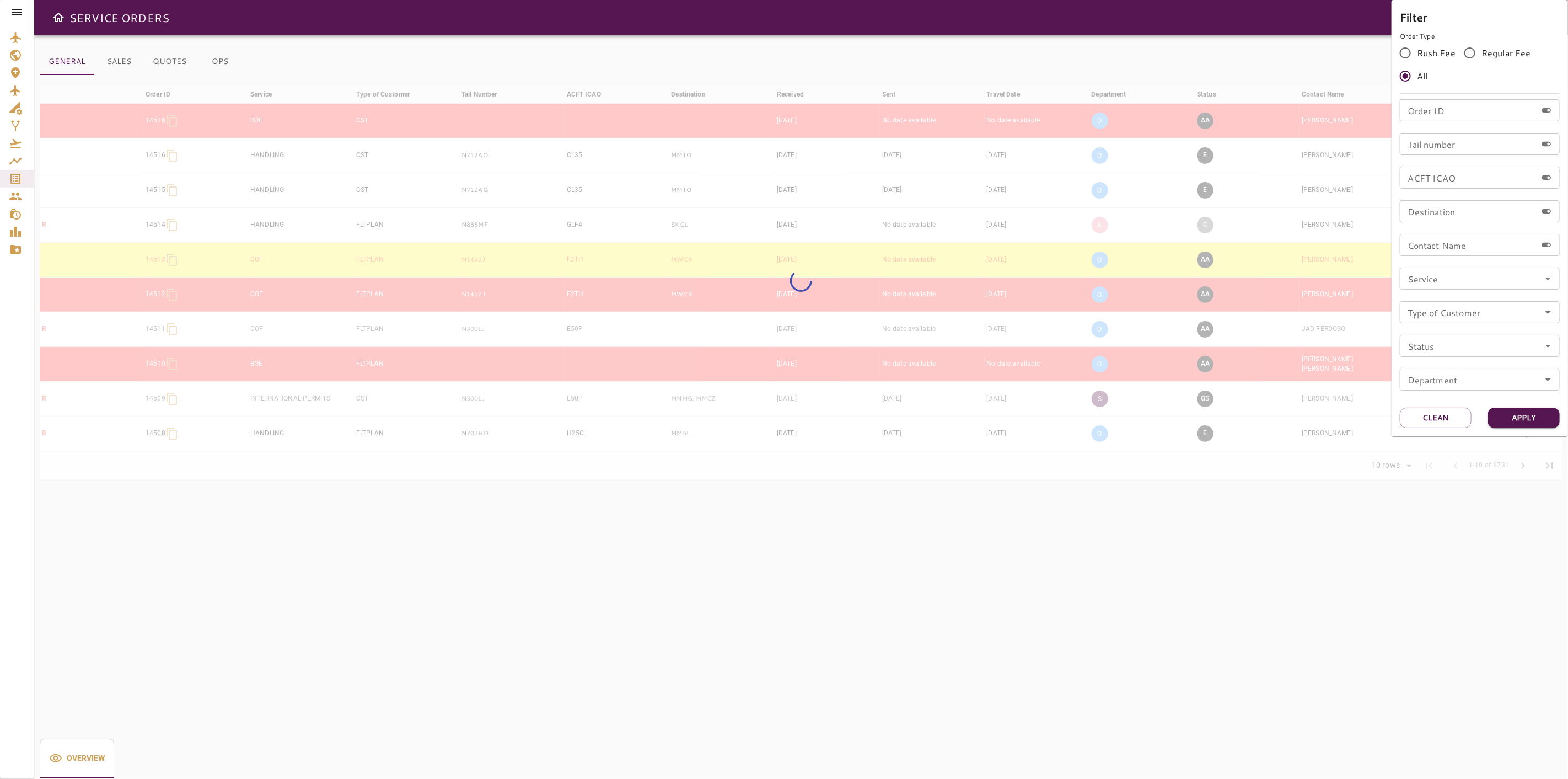
click at [1455, 149] on input "Tail number" at bounding box center [1468, 144] width 137 height 22
paste input "*****"
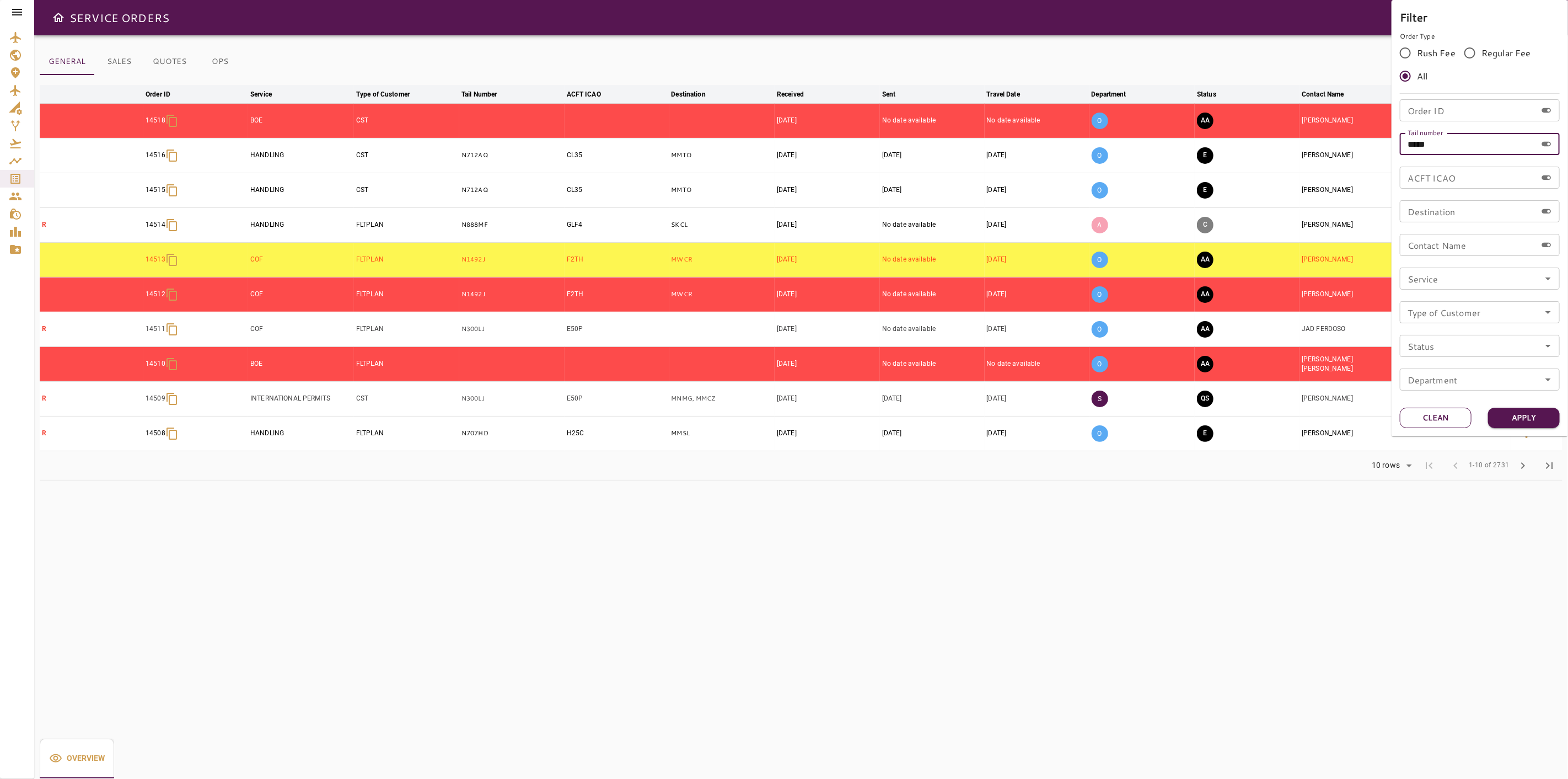
type input "*****"
click at [1443, 414] on button "Clean" at bounding box center [1436, 418] width 72 height 20
